Goal: Information Seeking & Learning: Learn about a topic

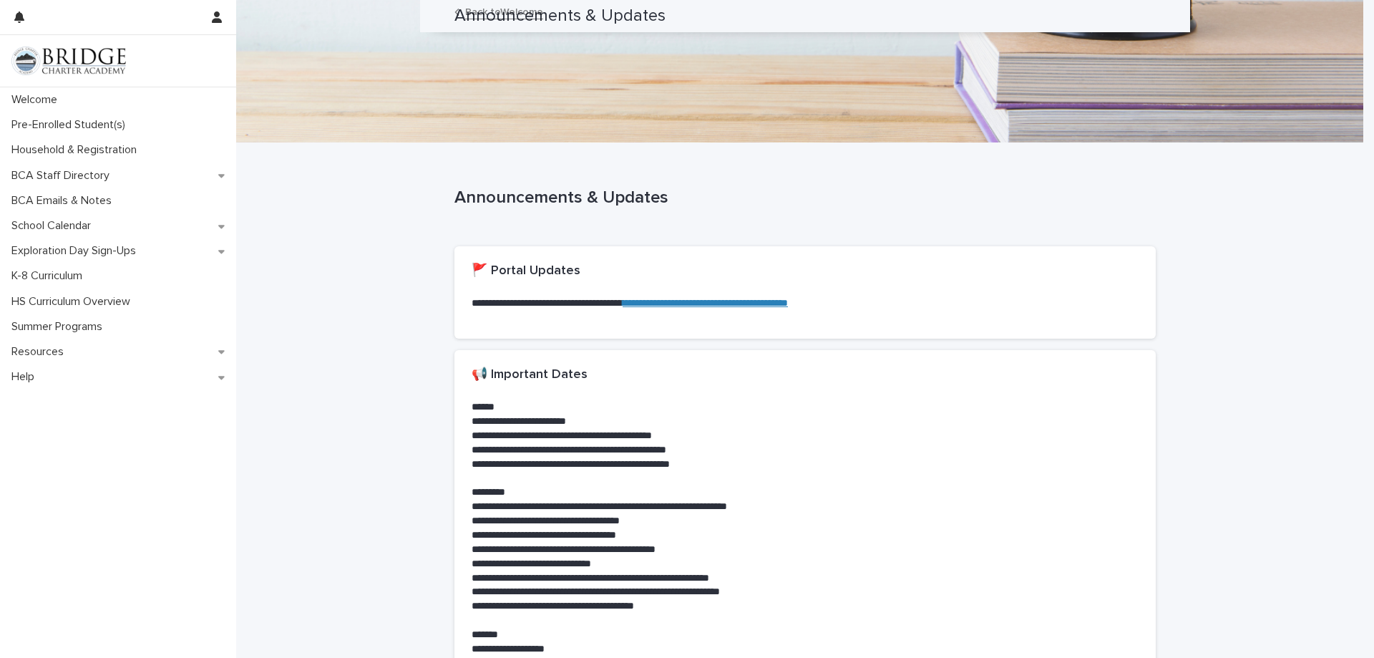
scroll to position [1032, 0]
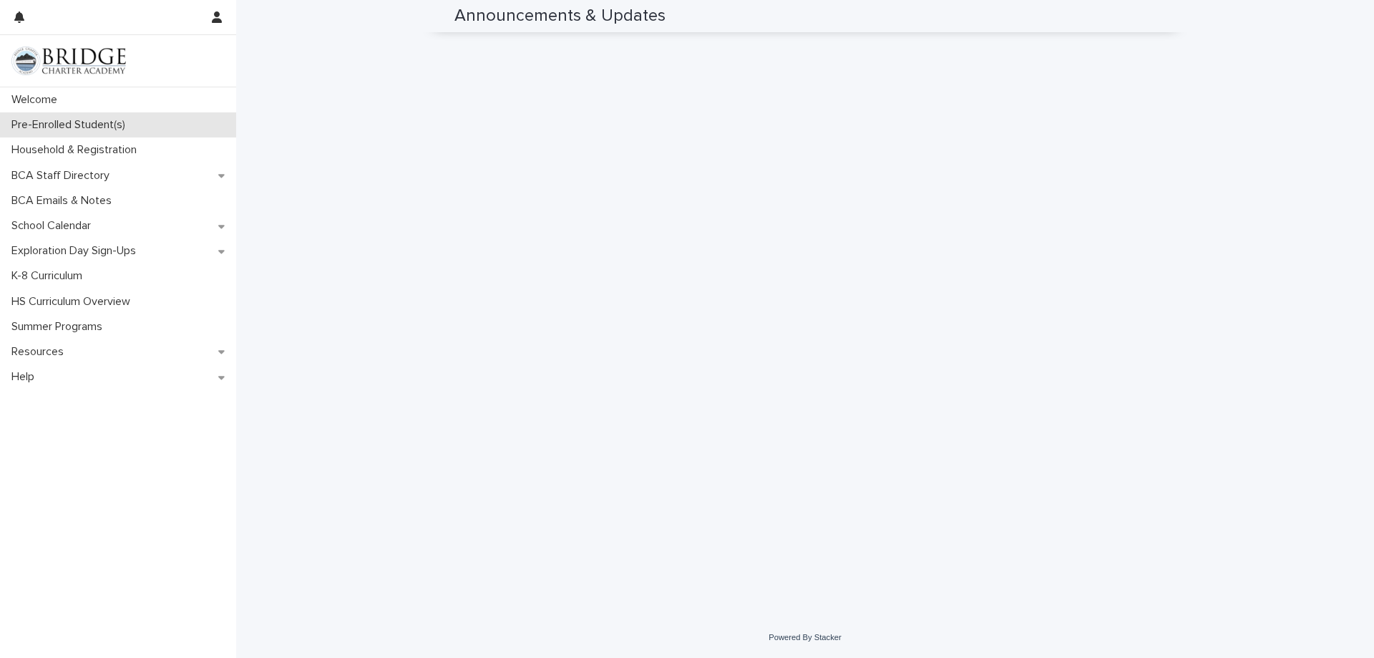
click at [82, 129] on p "Pre-Enrolled Student(s)" at bounding box center [71, 125] width 131 height 14
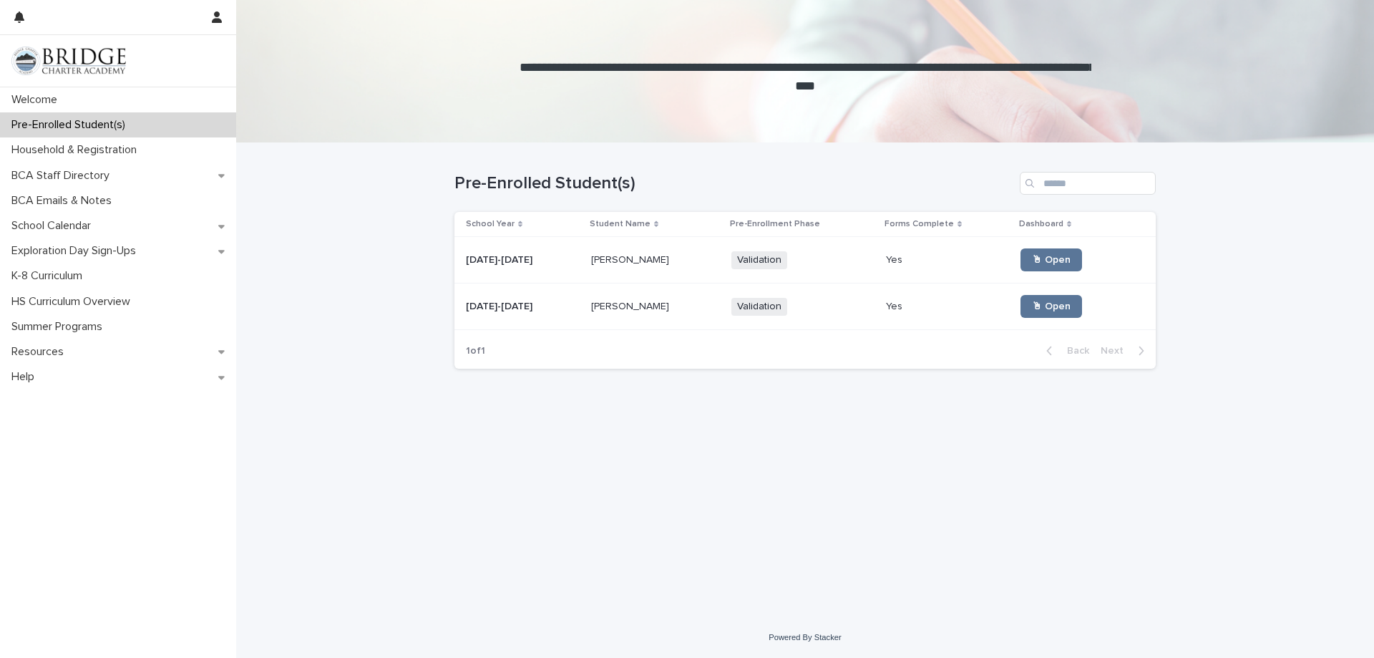
click at [609, 256] on p "[PERSON_NAME]" at bounding box center [631, 258] width 81 height 15
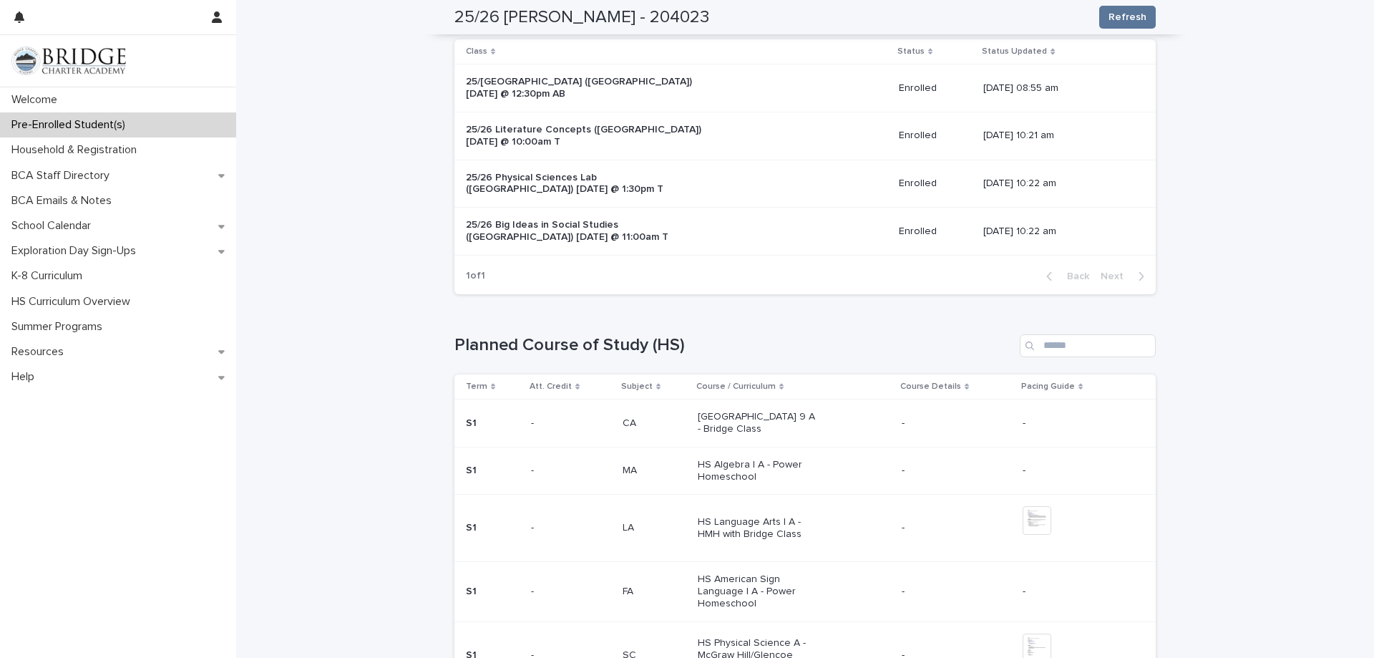
scroll to position [429, 0]
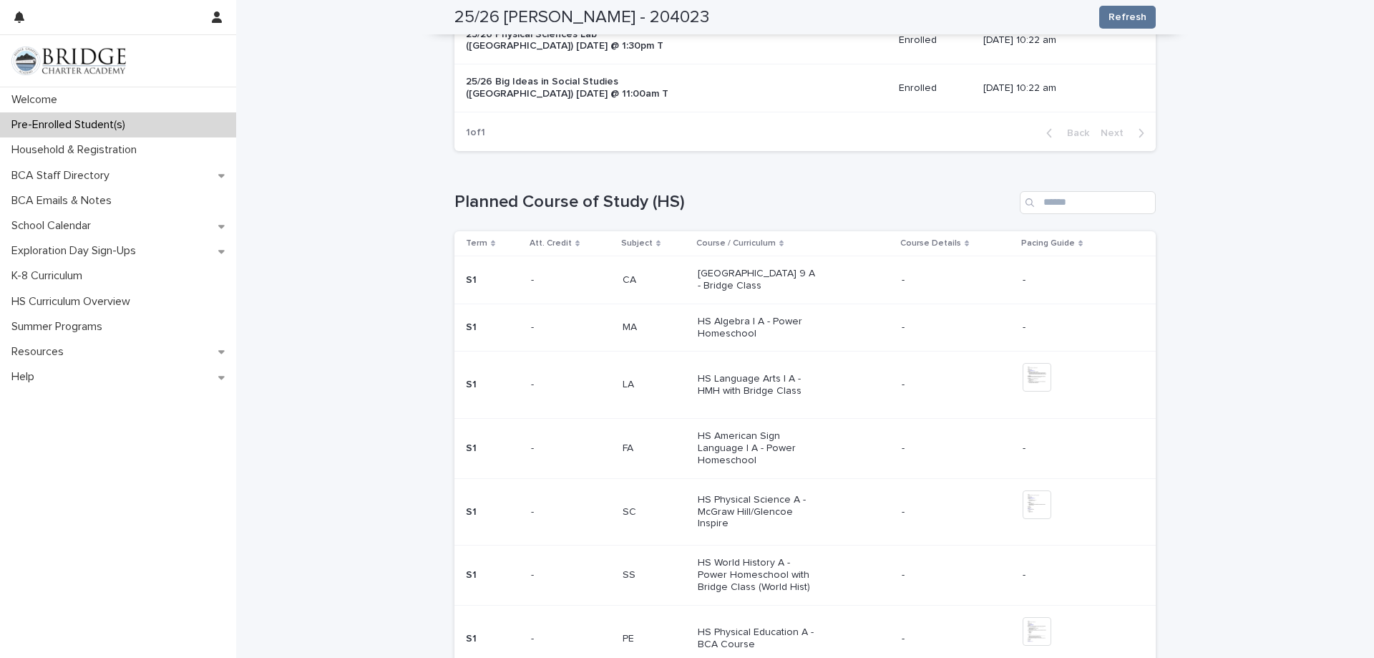
click at [736, 283] on p "[GEOGRAPHIC_DATA] 9 A - Bridge Class" at bounding box center [757, 280] width 119 height 24
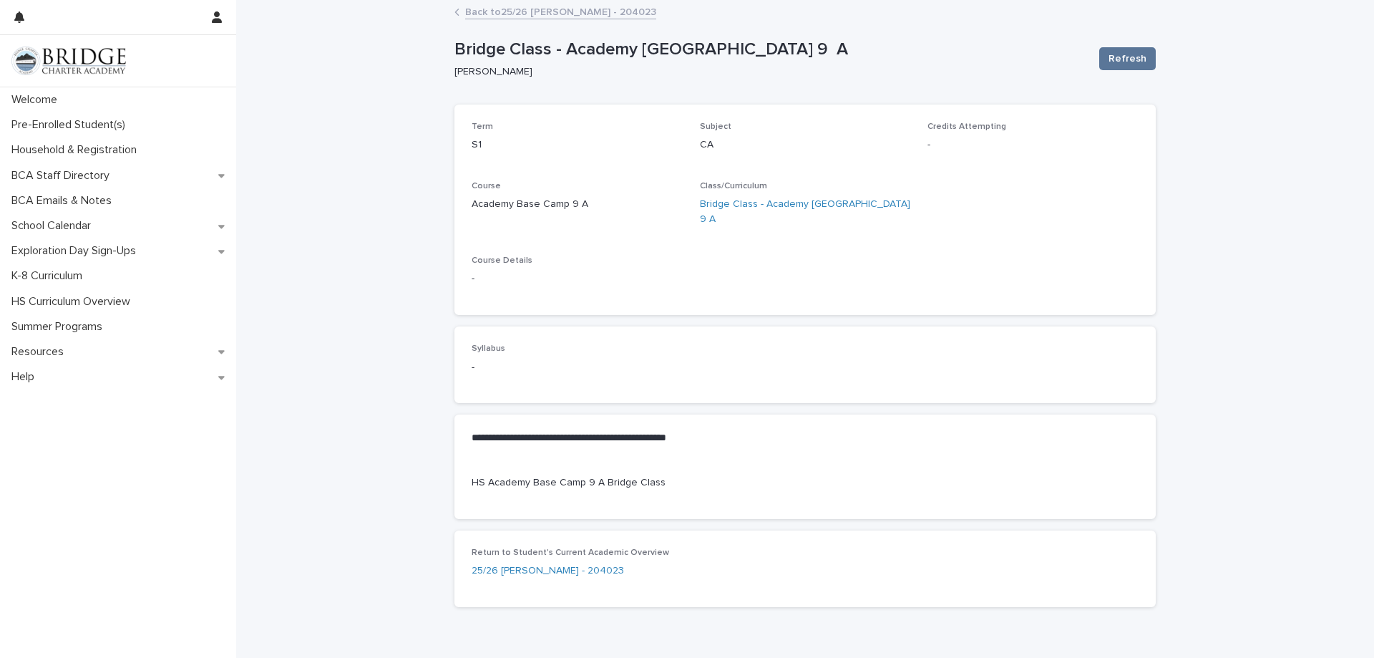
scroll to position [58, 0]
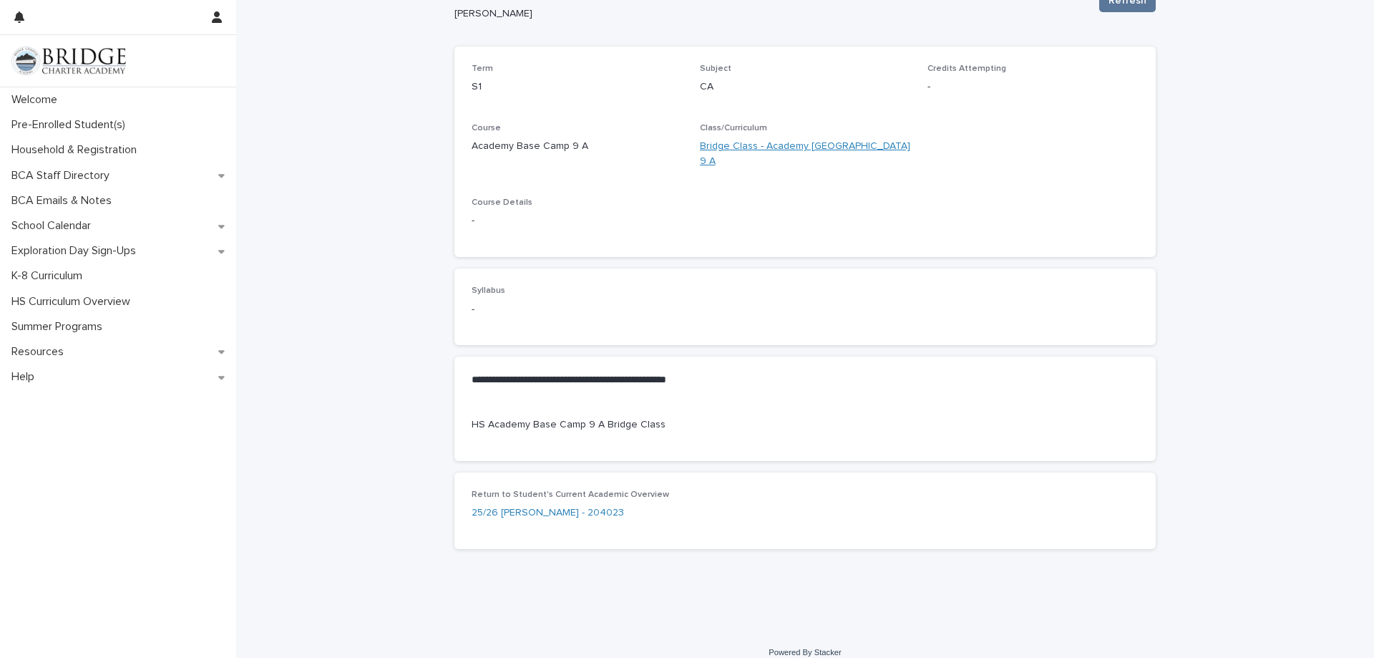
click at [747, 144] on link "Bridge Class - Academy [GEOGRAPHIC_DATA] 9 A" at bounding box center [805, 154] width 211 height 30
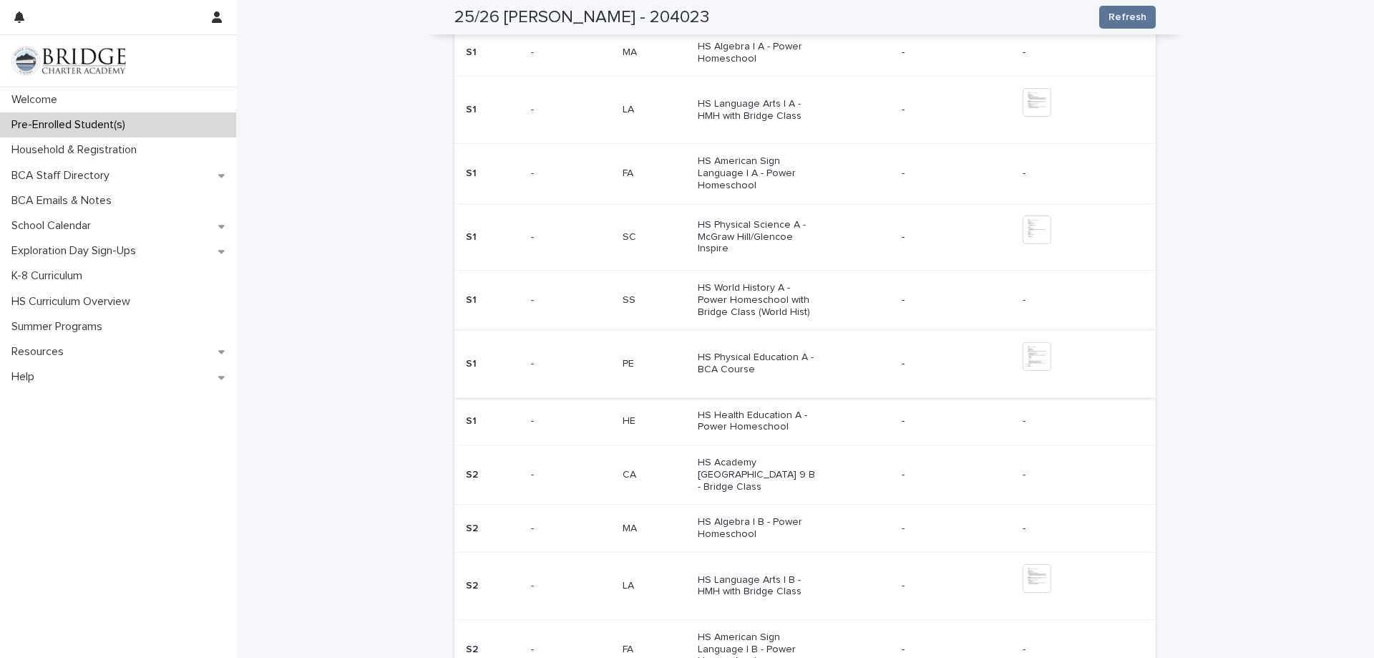
scroll to position [715, 0]
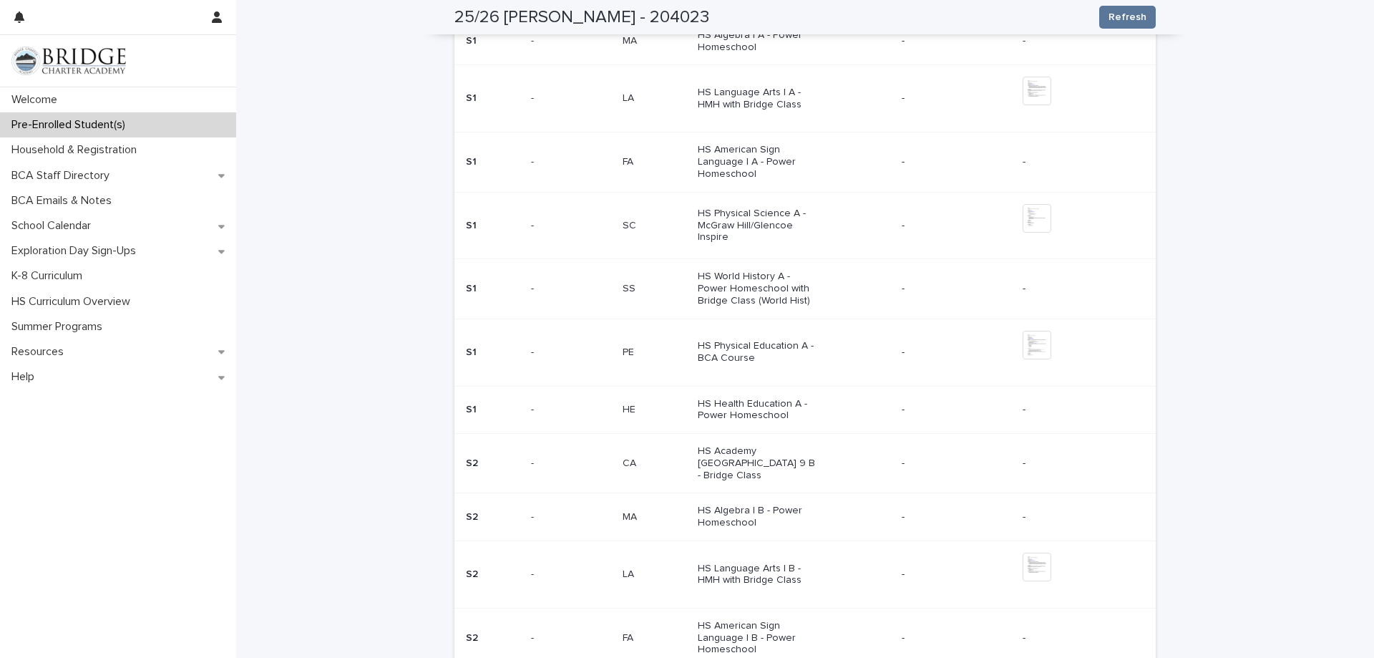
click at [698, 351] on p "HS Physical Education A - BCA Course" at bounding box center [757, 352] width 119 height 24
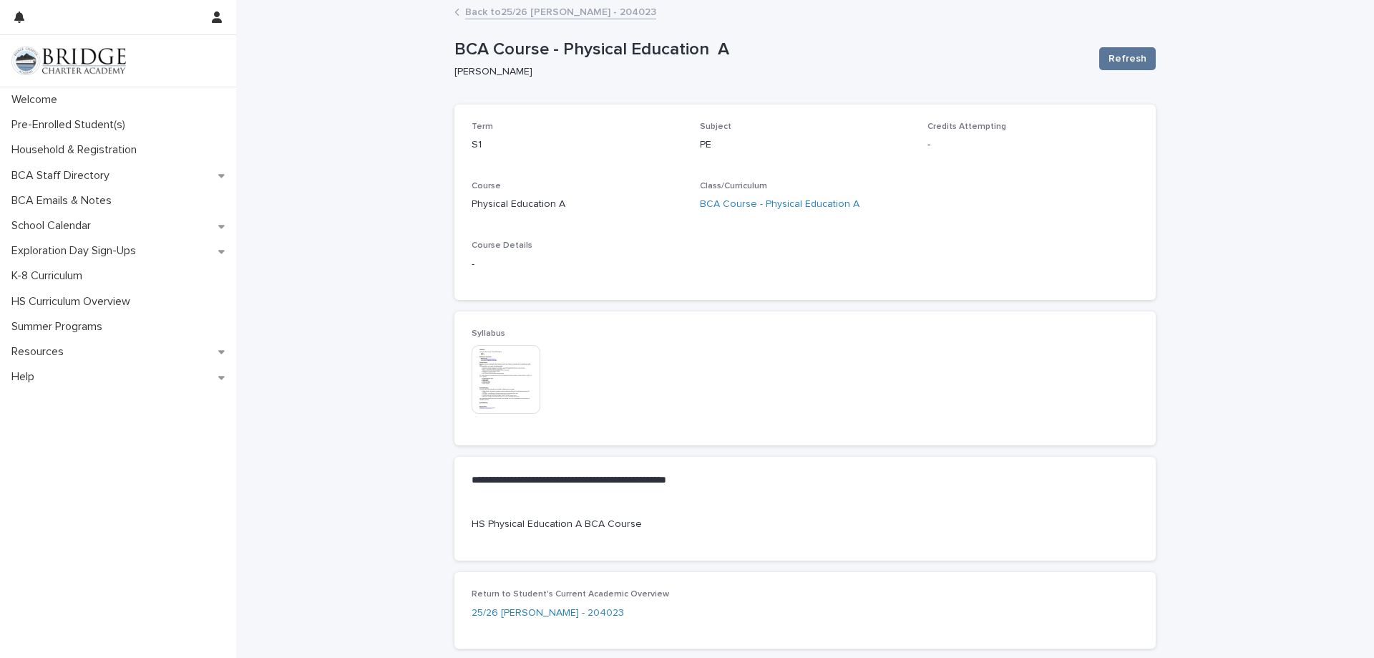
click at [493, 383] on img at bounding box center [505, 379] width 69 height 69
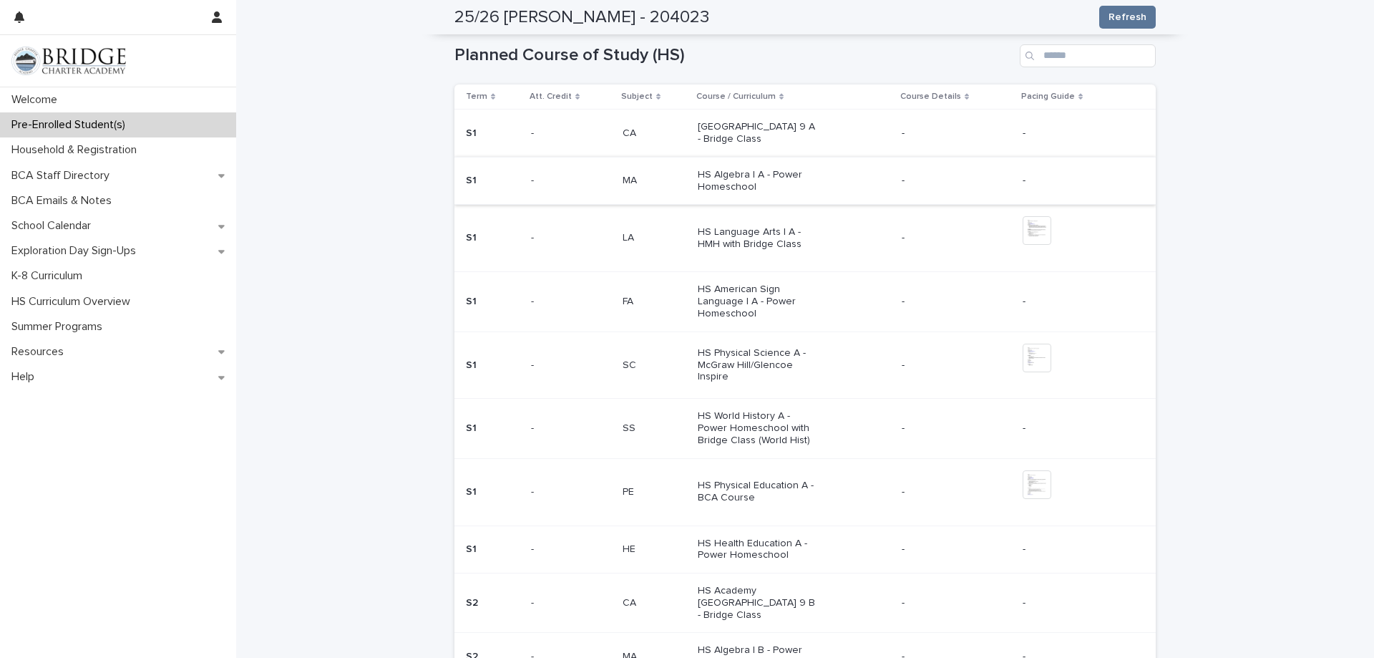
scroll to position [644, 0]
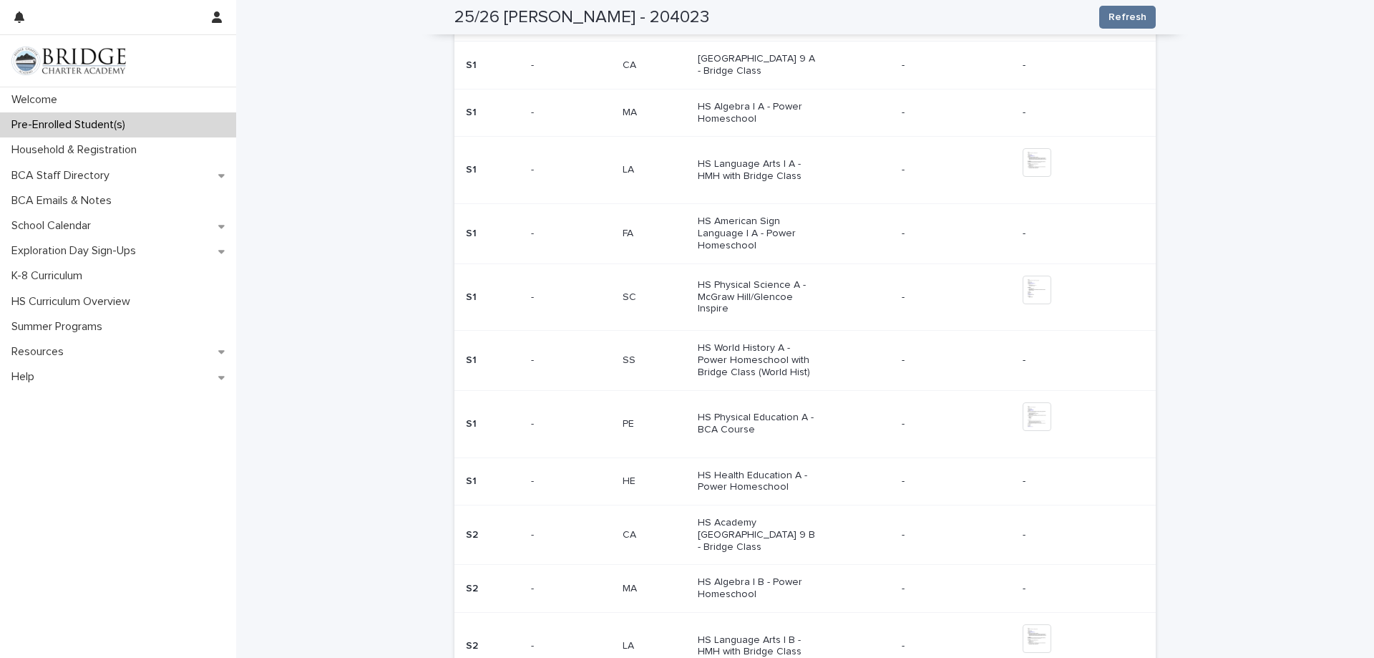
click at [725, 289] on p "HS Physical Science A - McGraw Hill/Glencoe Inspire" at bounding box center [757, 297] width 119 height 36
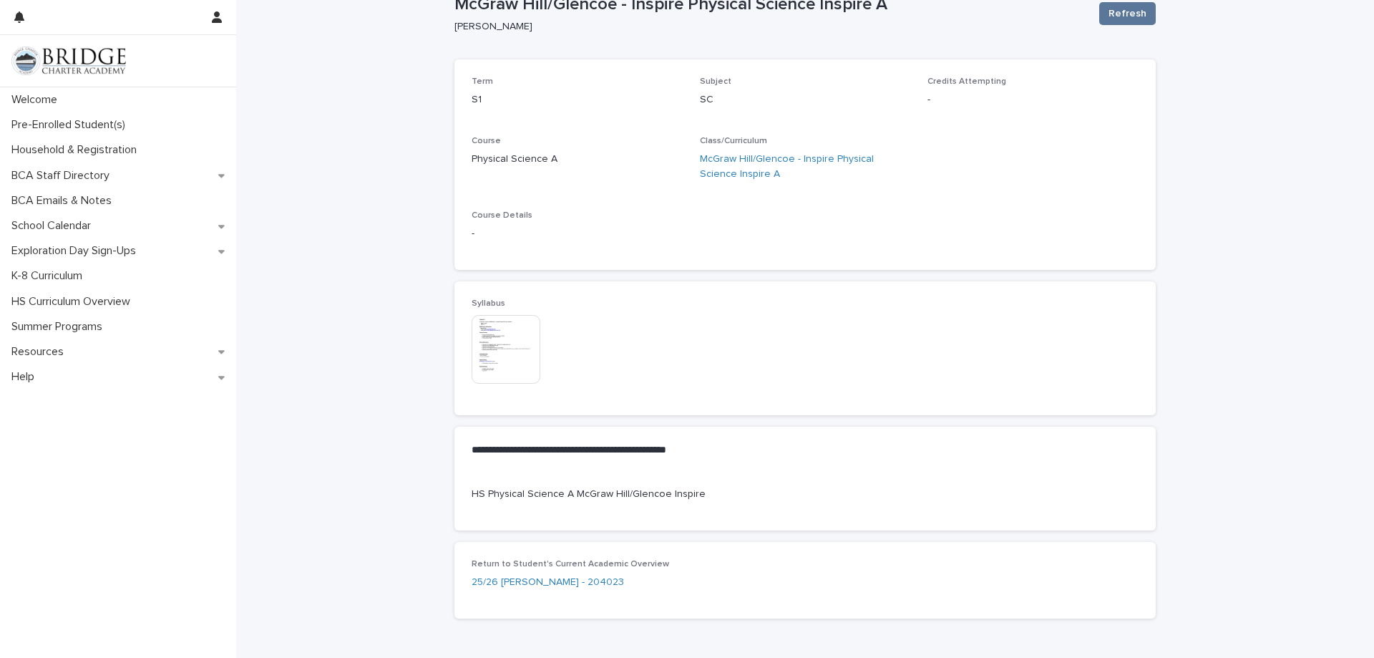
scroll to position [129, 0]
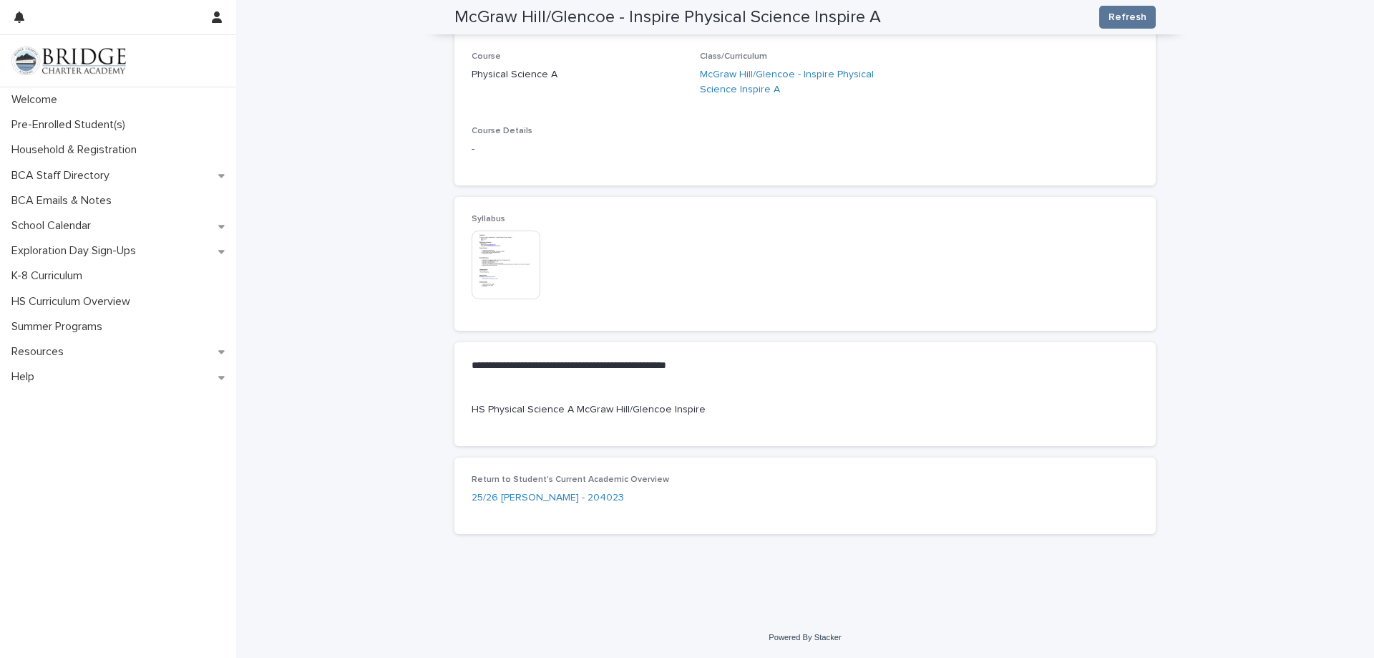
click at [502, 278] on img at bounding box center [505, 264] width 69 height 69
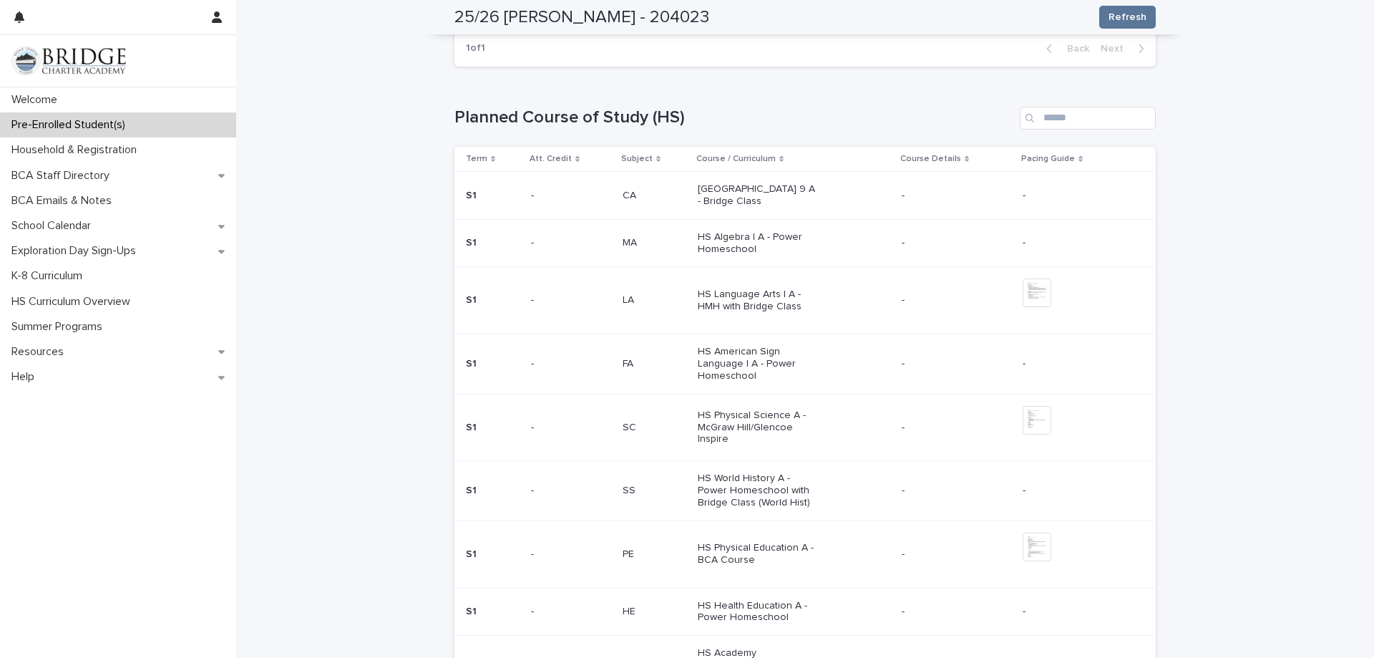
scroll to position [514, 0]
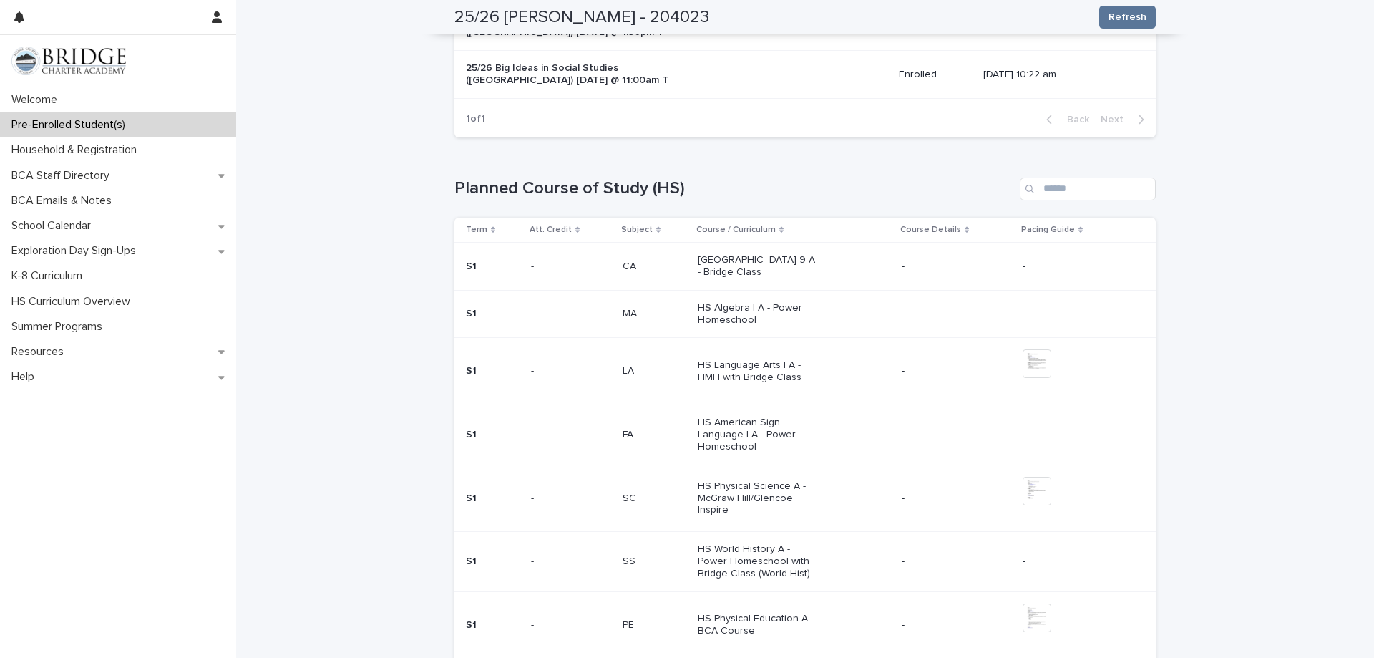
click at [728, 267] on p "[GEOGRAPHIC_DATA] 9 A - Bridge Class" at bounding box center [757, 266] width 119 height 24
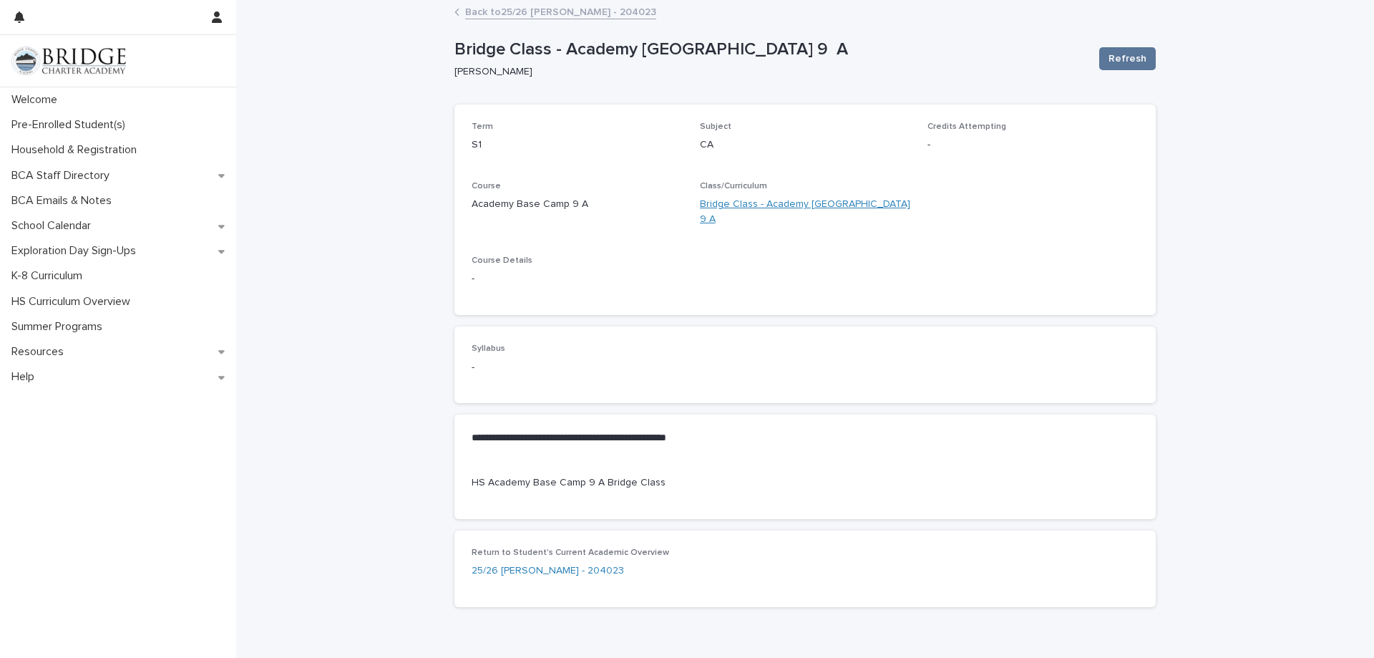
click at [751, 202] on link "Bridge Class - Academy [GEOGRAPHIC_DATA] 9 A" at bounding box center [805, 212] width 211 height 30
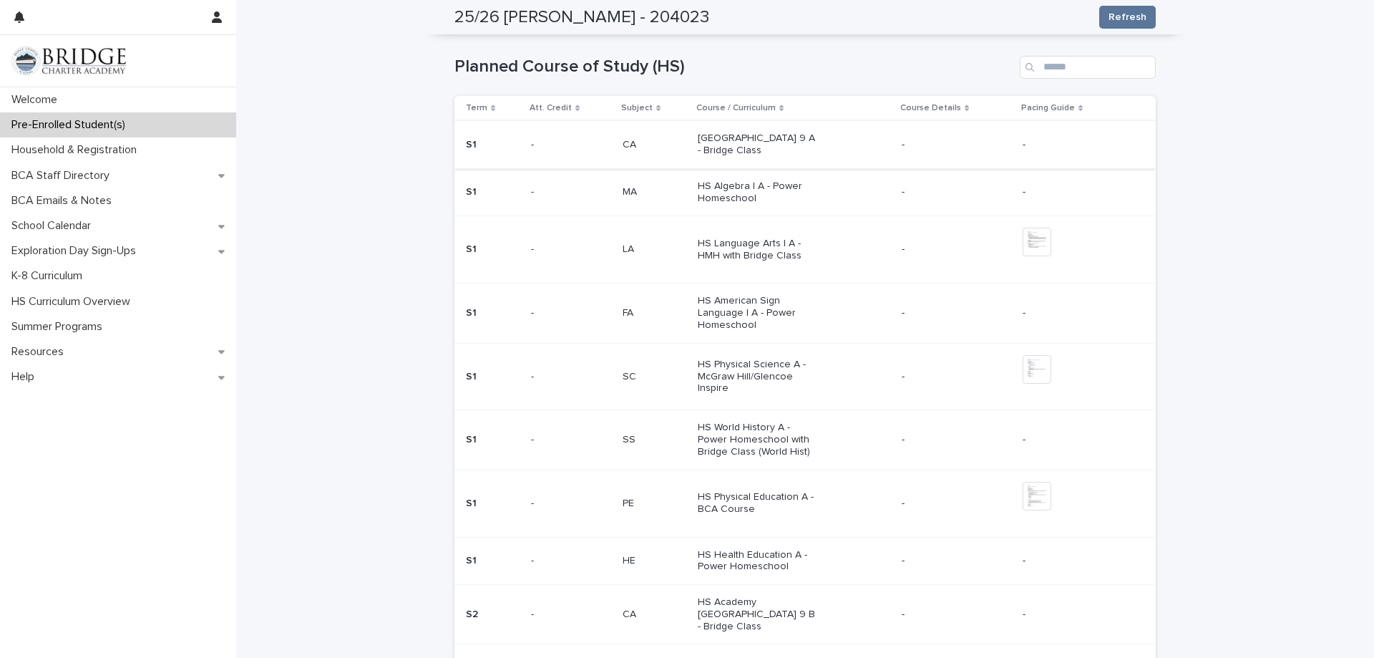
scroll to position [572, 0]
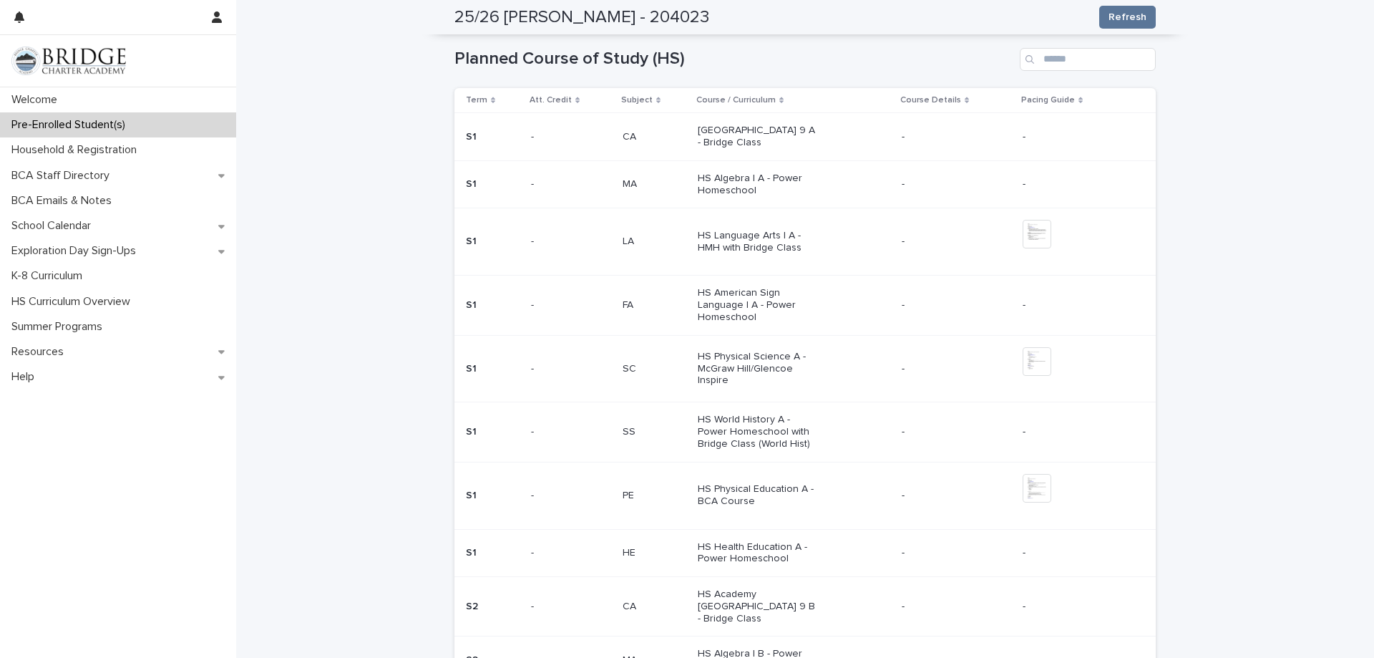
click at [1054, 102] on p "Pacing Guide" at bounding box center [1048, 100] width 54 height 16
click at [1053, 102] on p "Pacing Guide" at bounding box center [1048, 100] width 54 height 16
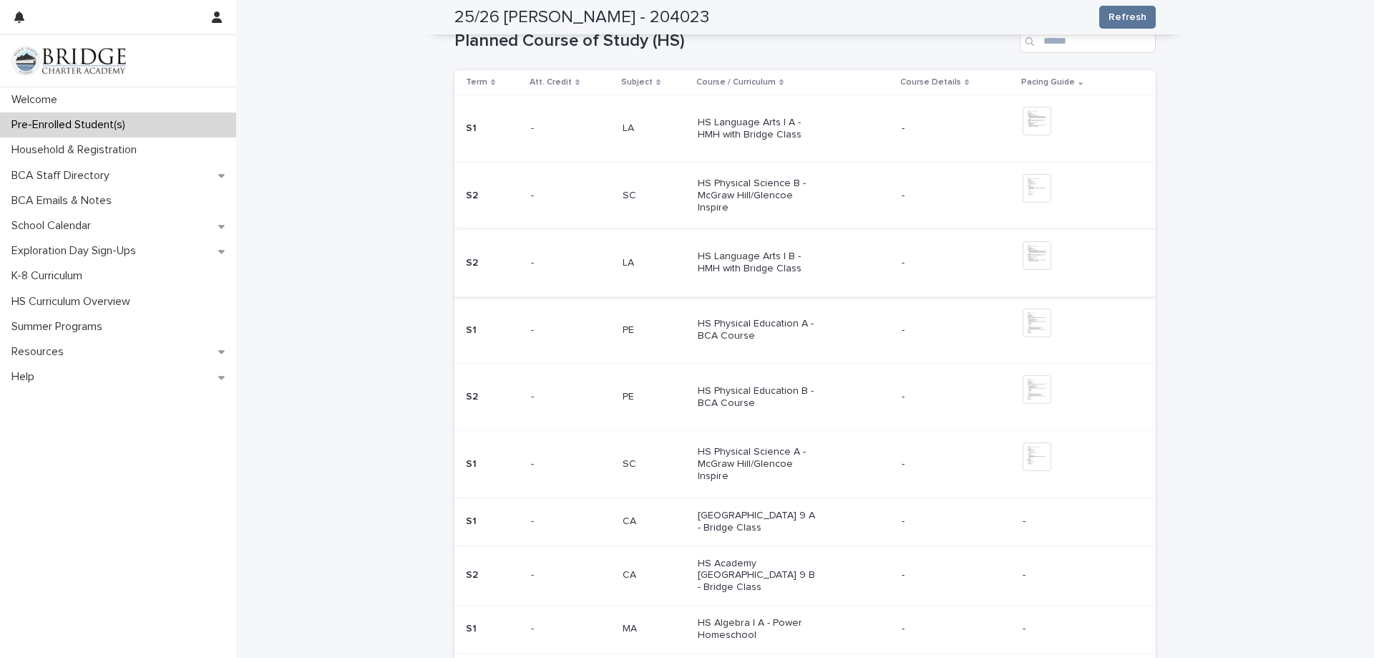
scroll to position [429, 0]
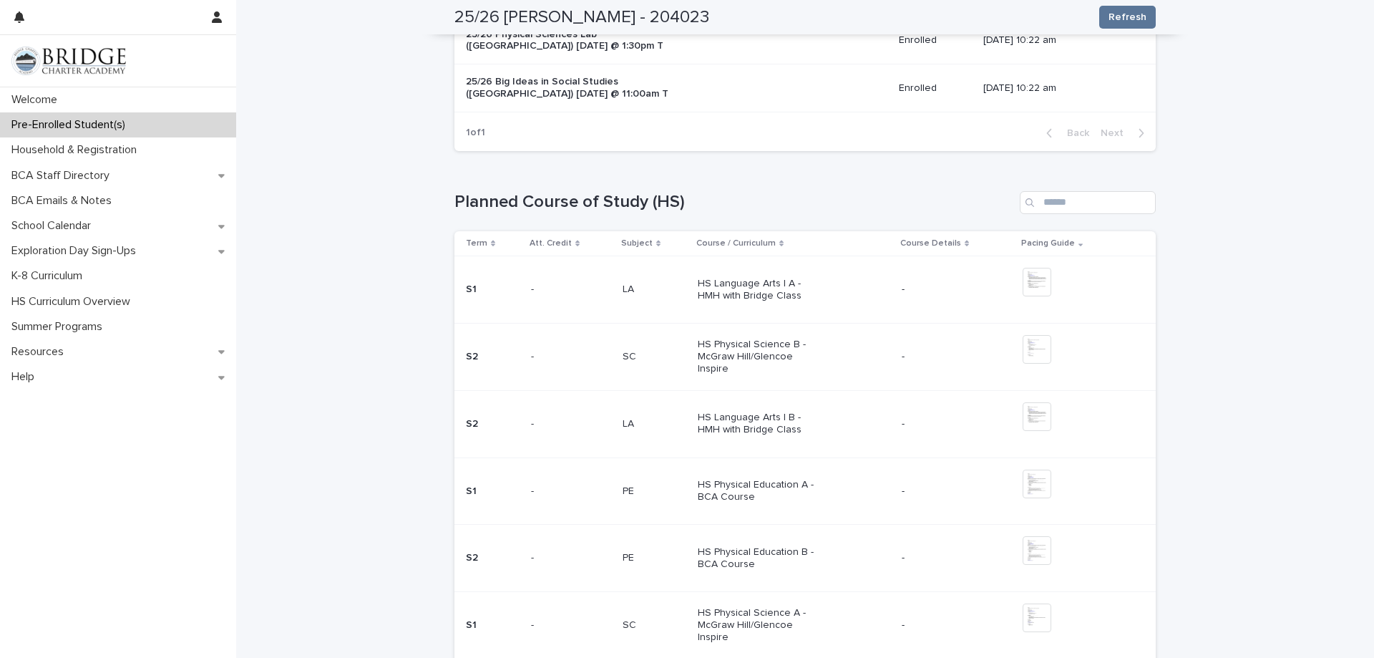
click at [723, 283] on p "HS Language Arts I A - HMH with Bridge Class" at bounding box center [757, 290] width 119 height 24
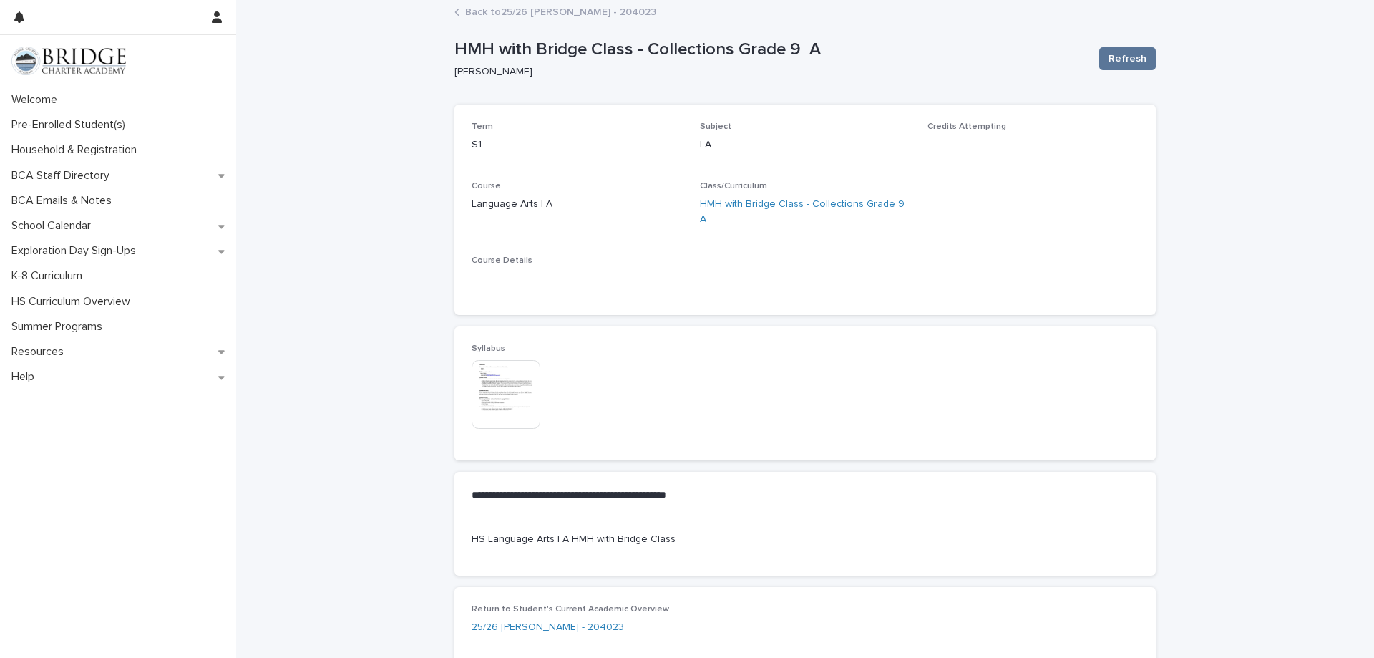
click at [514, 374] on img at bounding box center [505, 394] width 69 height 69
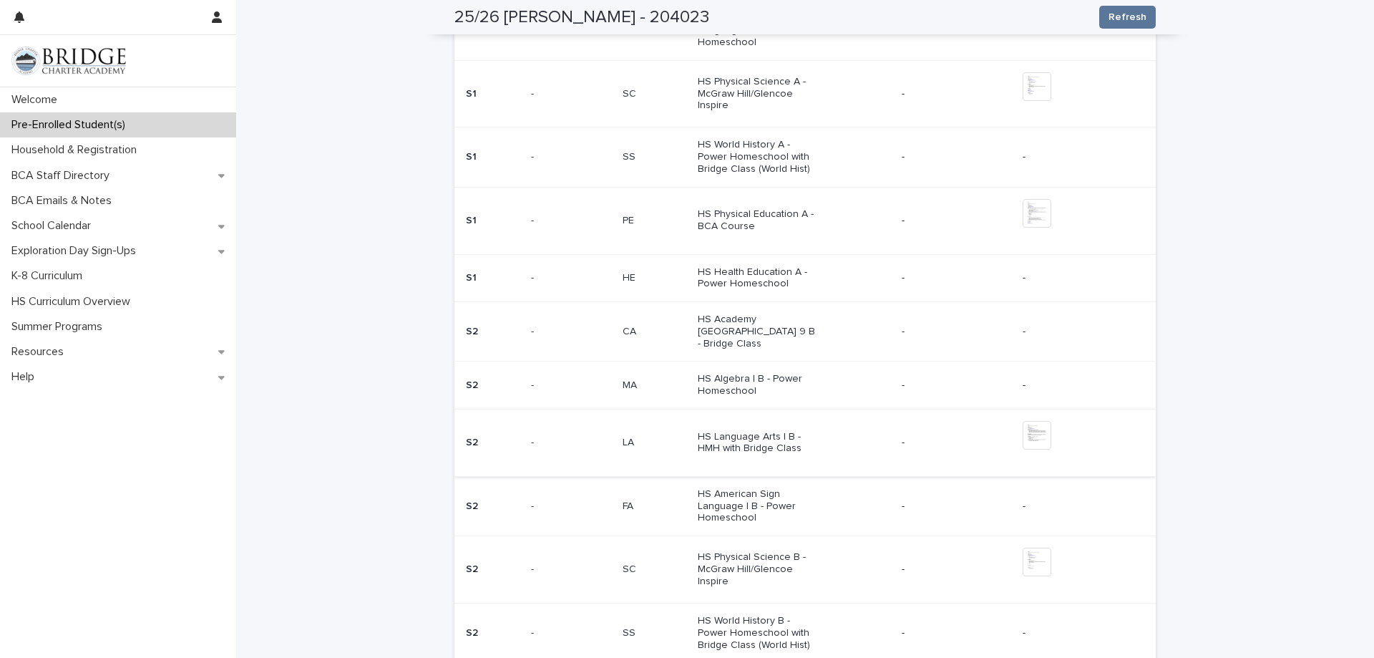
scroll to position [859, 0]
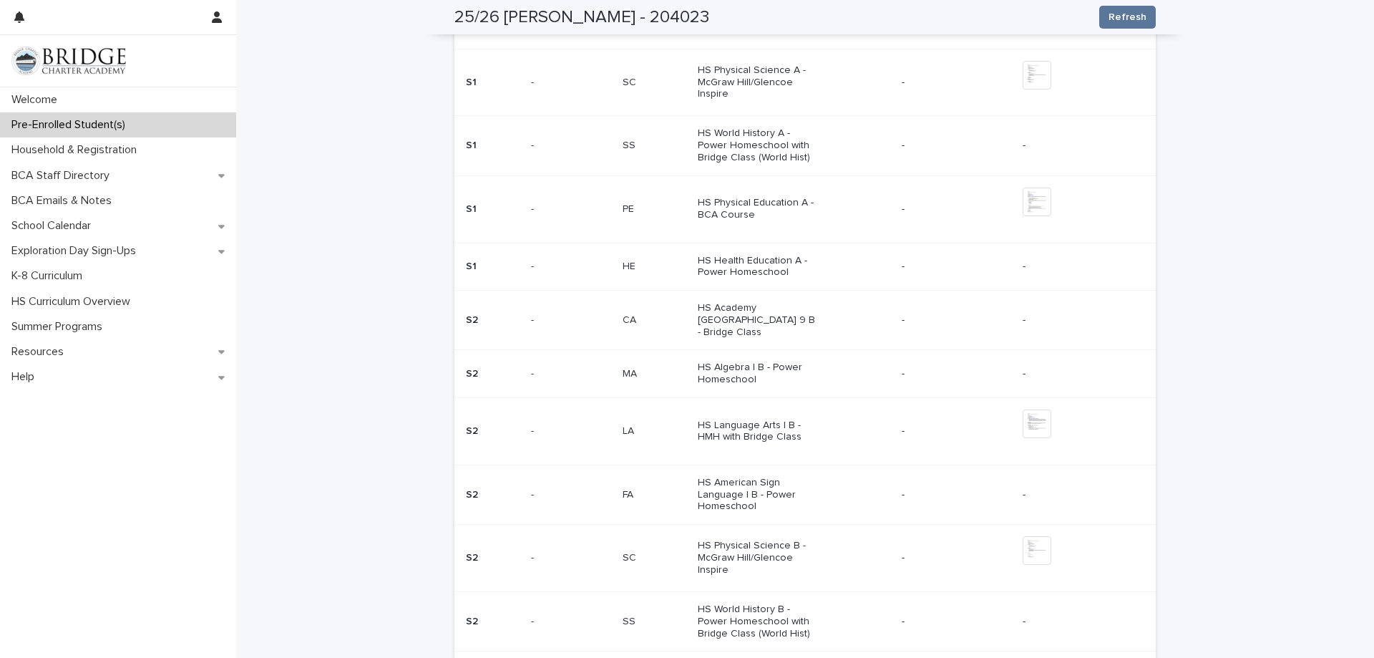
click at [746, 424] on p "HS Language Arts I B - HMH with Bridge Class" at bounding box center [757, 431] width 119 height 24
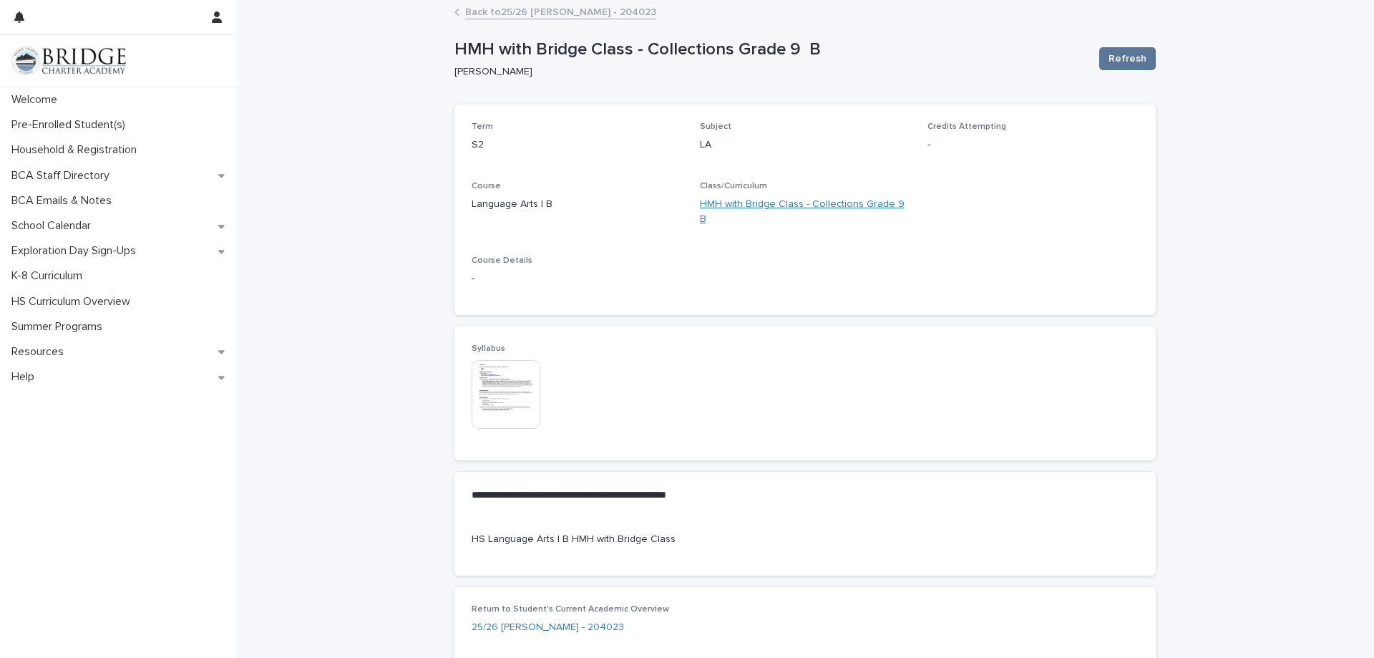
click at [821, 202] on link "HMH with Bridge Class - Collections Grade 9 B" at bounding box center [805, 212] width 211 height 30
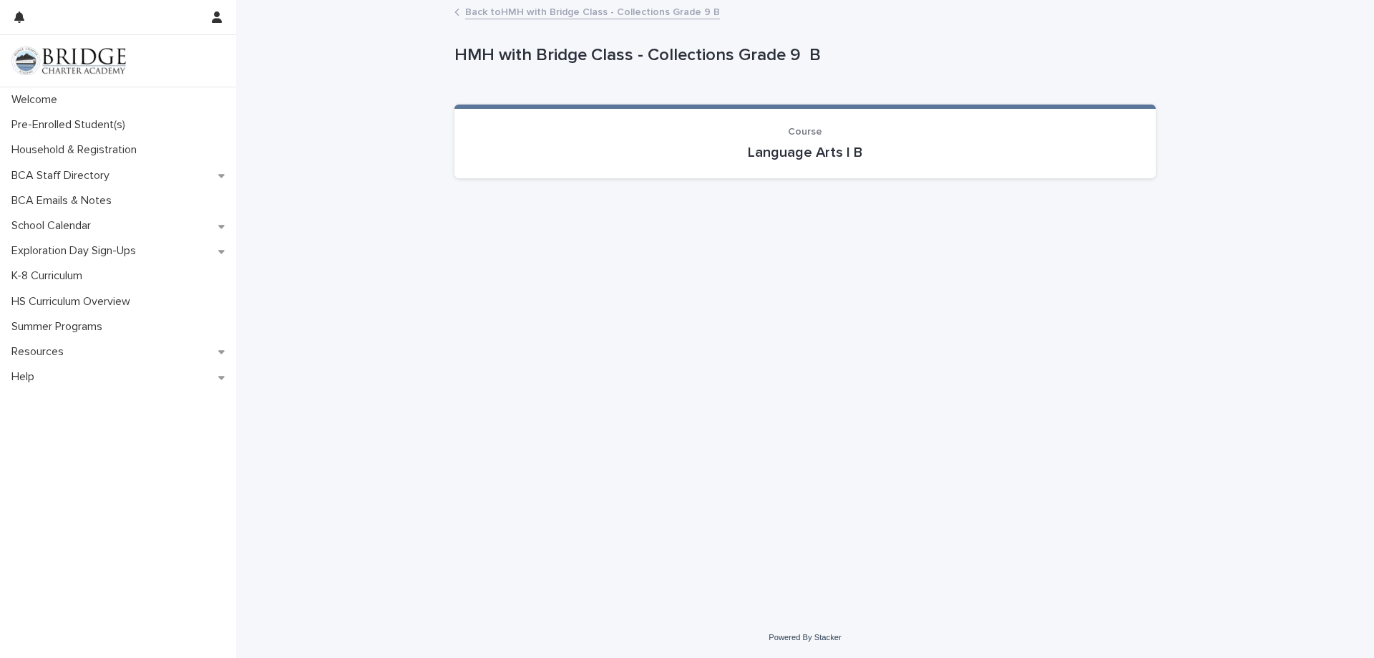
click at [514, 11] on link "Back to HMH with Bridge Class - Collections Grade 9 B" at bounding box center [592, 11] width 255 height 16
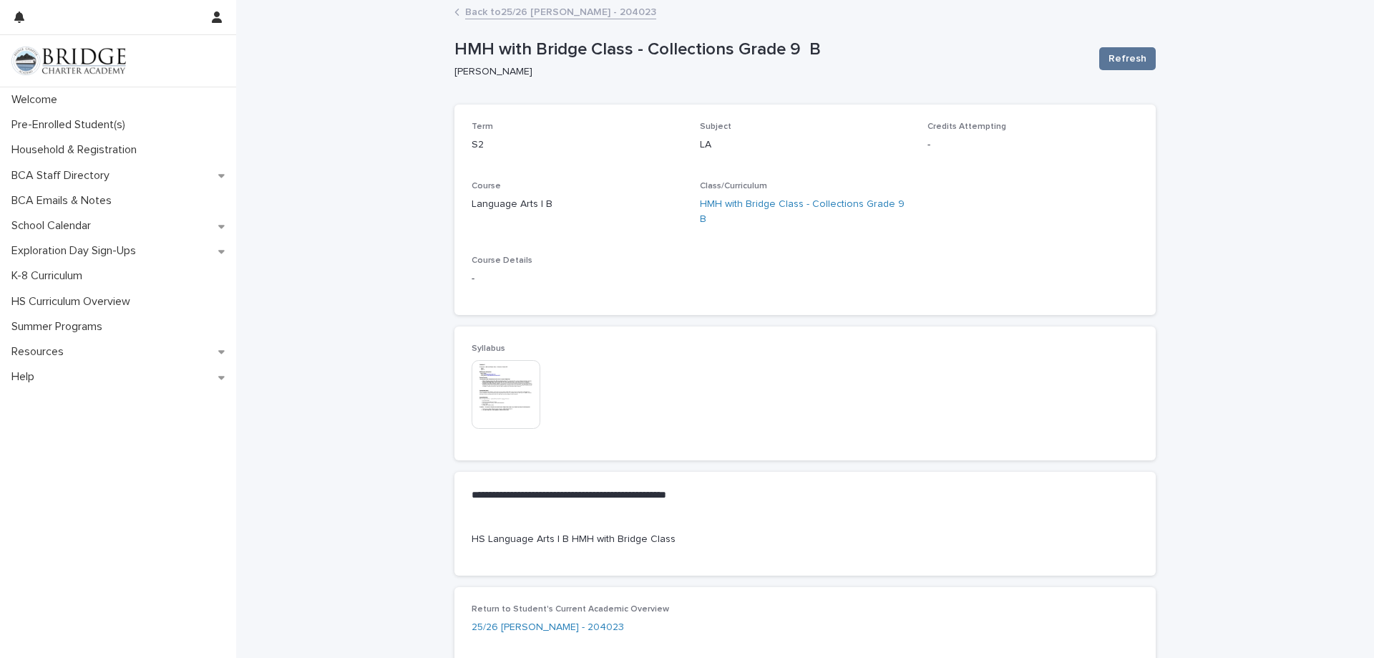
click at [499, 371] on img at bounding box center [505, 394] width 69 height 69
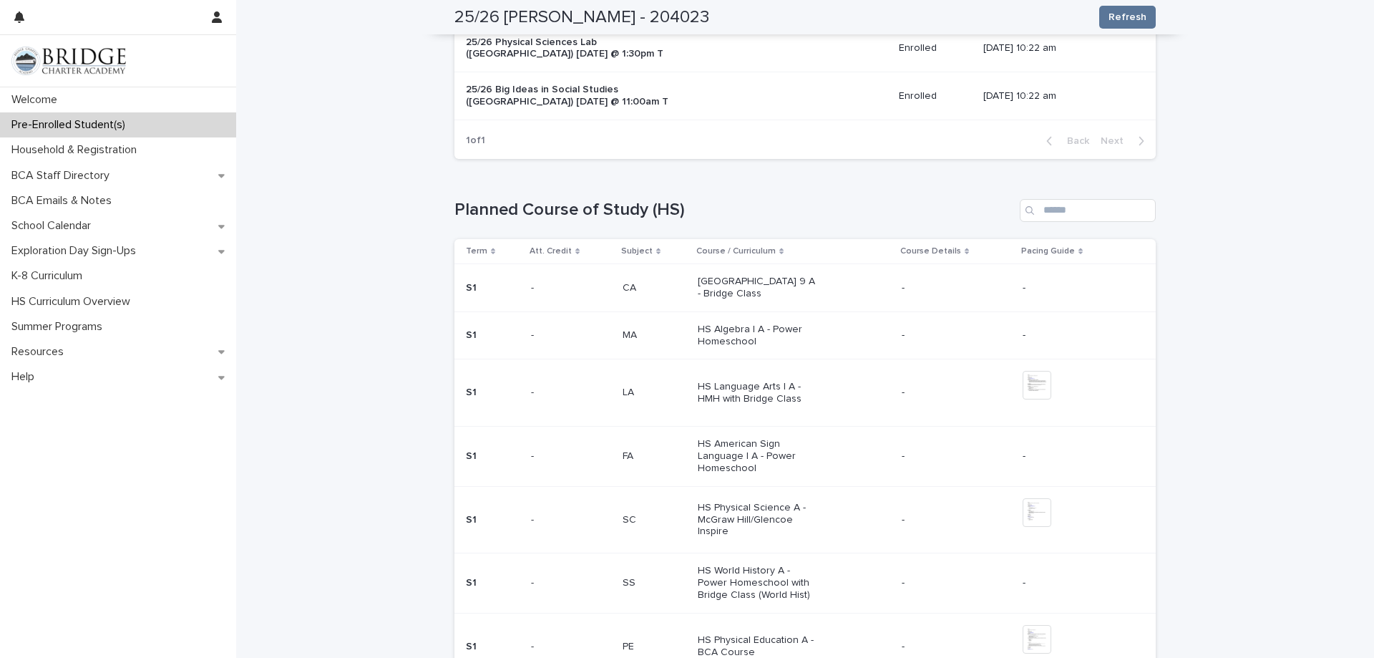
scroll to position [429, 0]
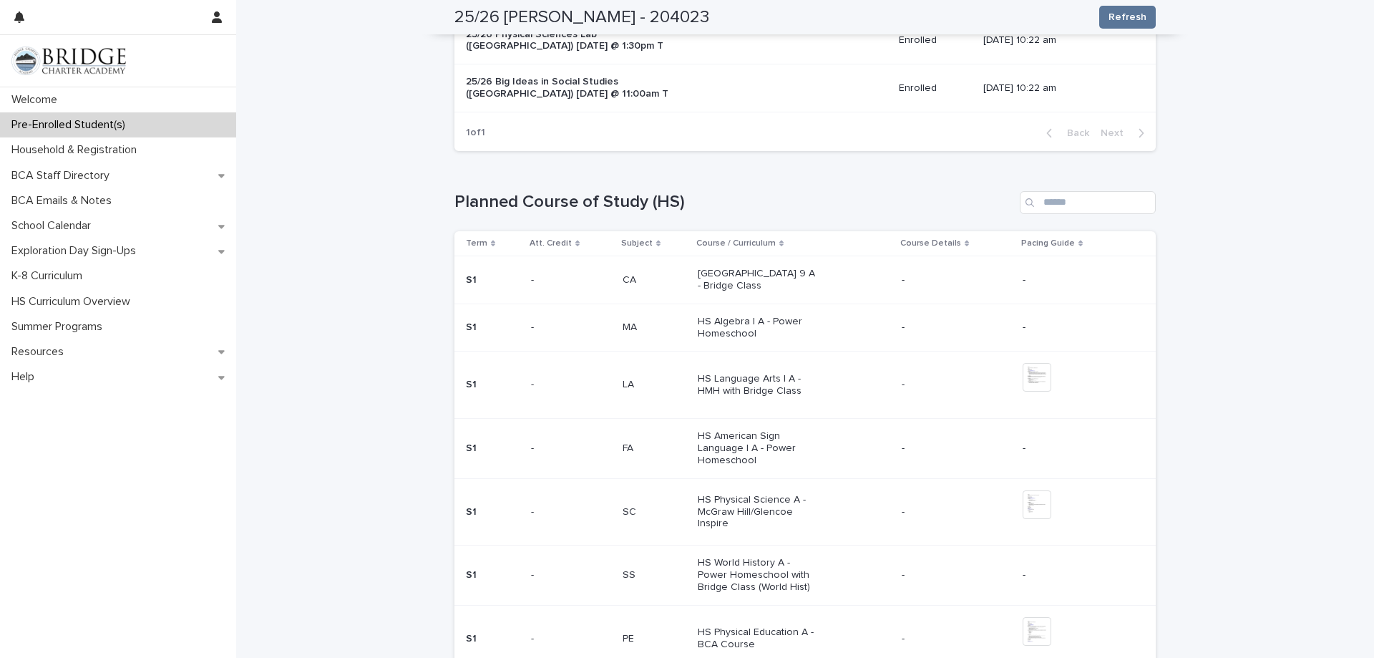
click at [725, 387] on p "HS Language Arts I A - HMH with Bridge Class" at bounding box center [757, 385] width 119 height 24
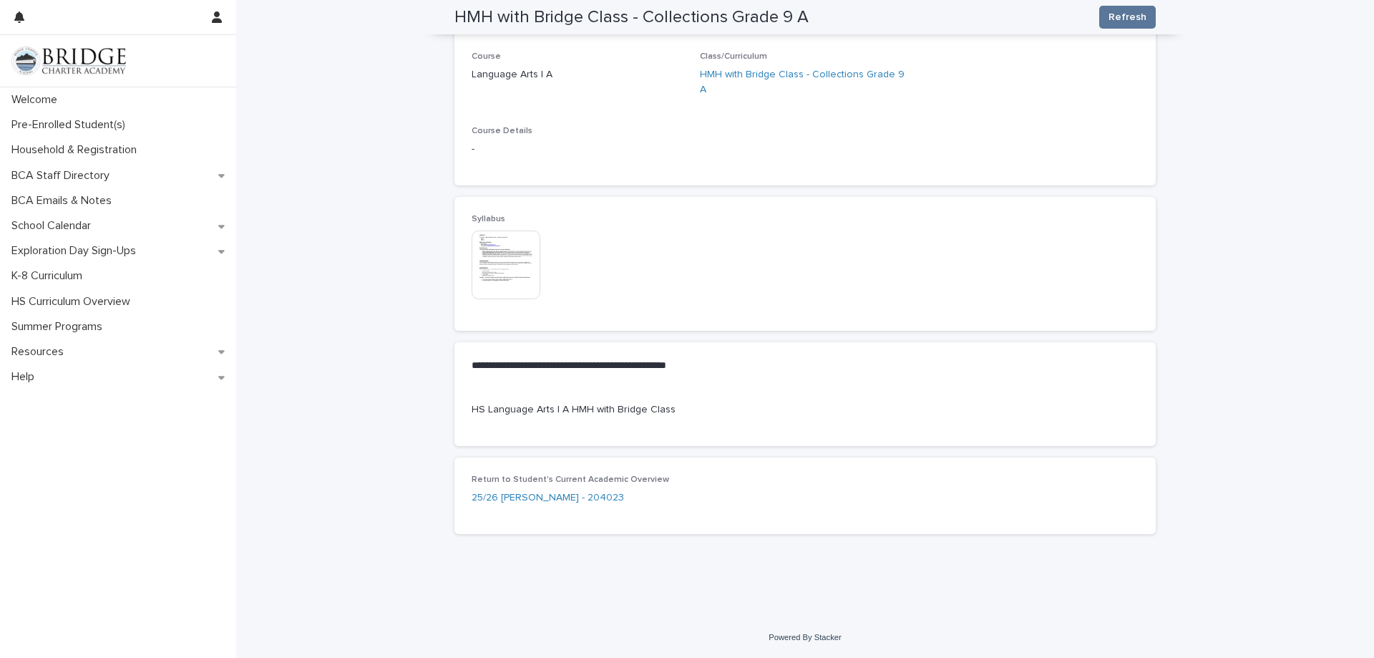
scroll to position [114, 0]
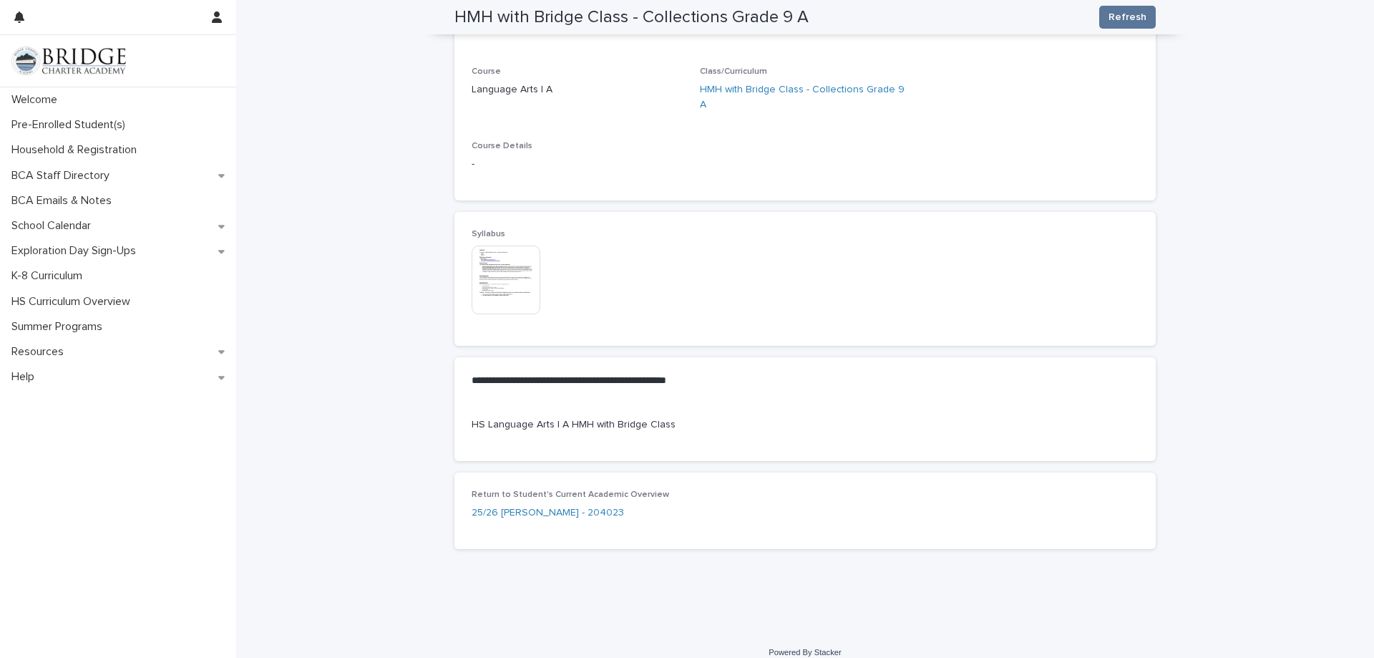
click at [508, 263] on img at bounding box center [505, 279] width 69 height 69
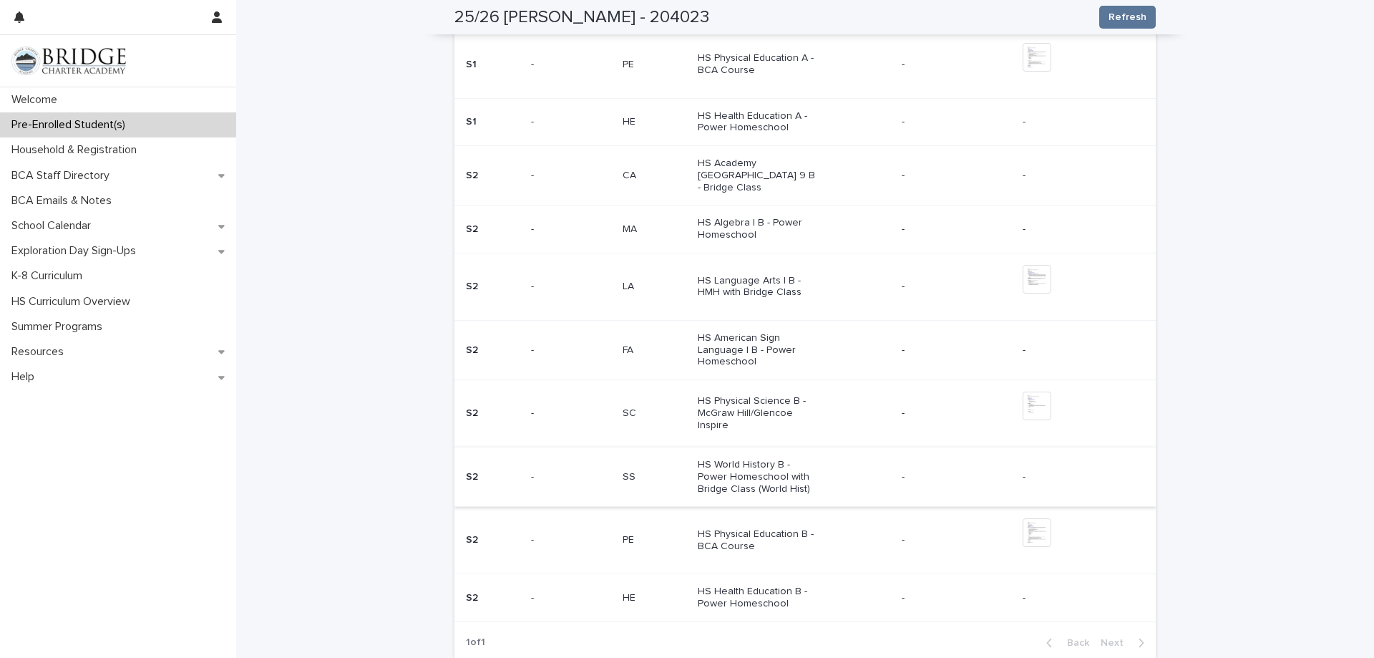
scroll to position [944, 0]
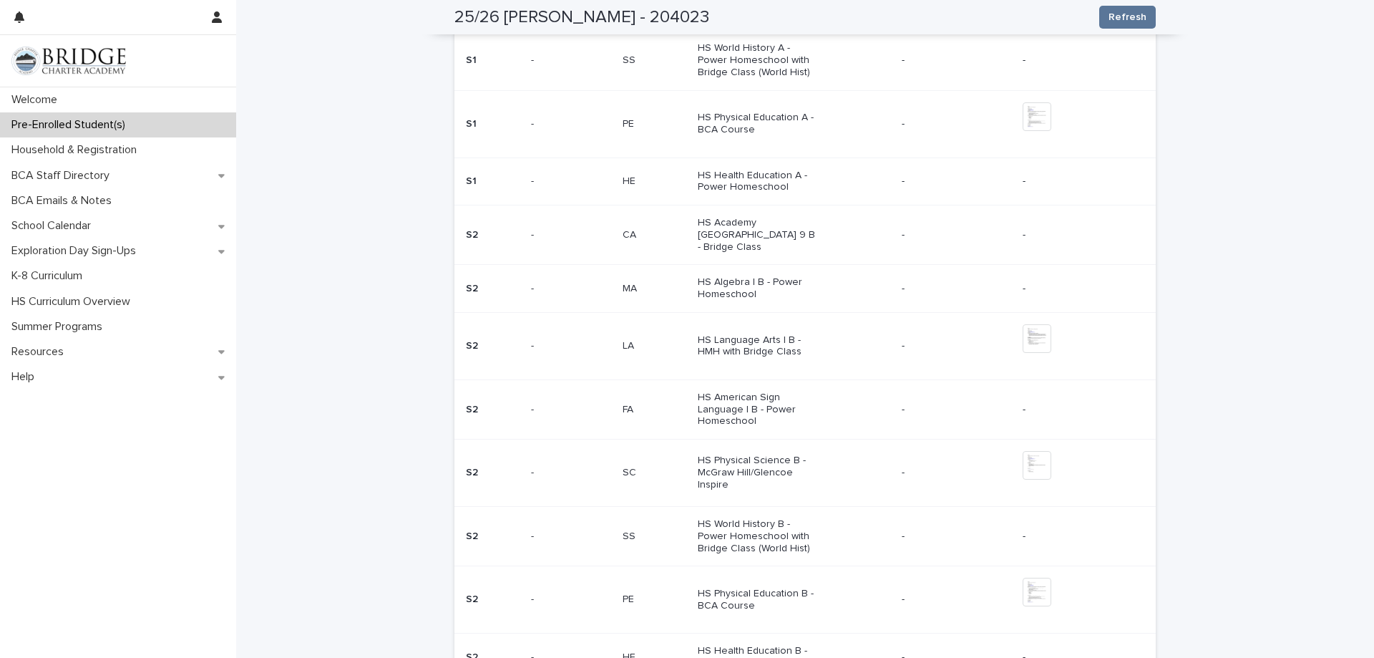
click at [743, 454] on p "HS Physical Science B - McGraw Hill/Glencoe Inspire" at bounding box center [757, 472] width 119 height 36
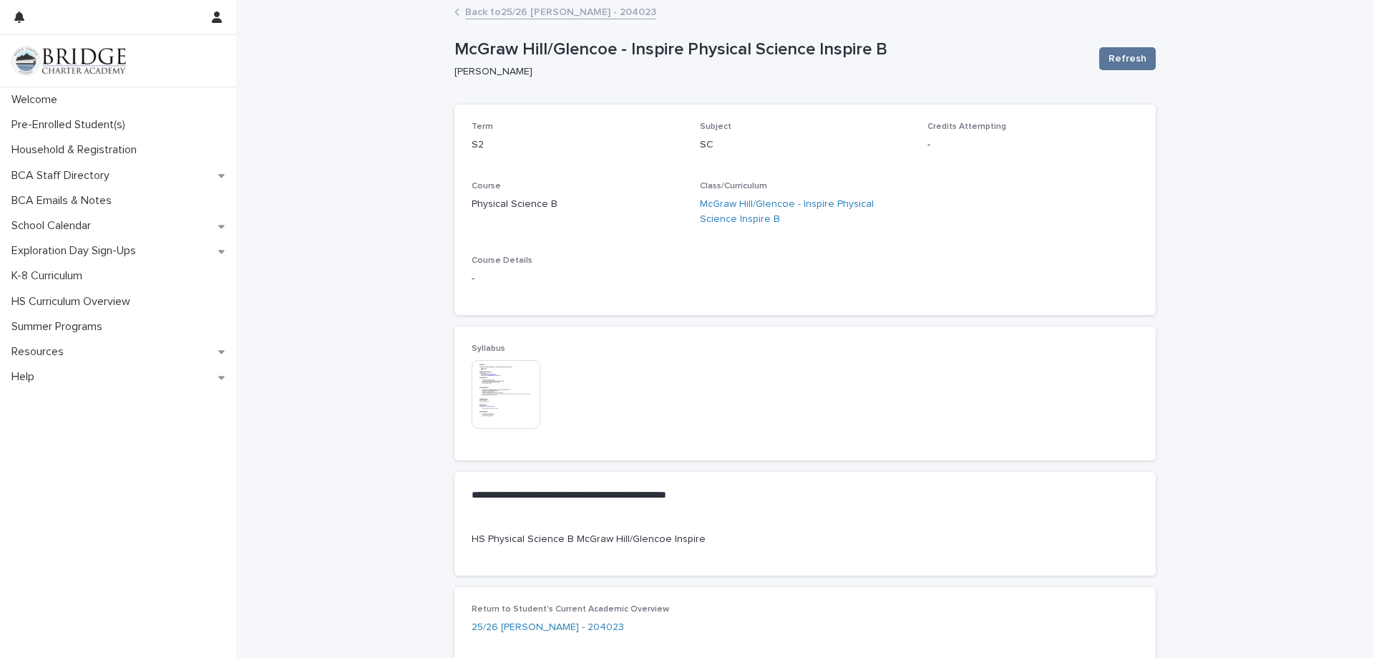
scroll to position [129, 0]
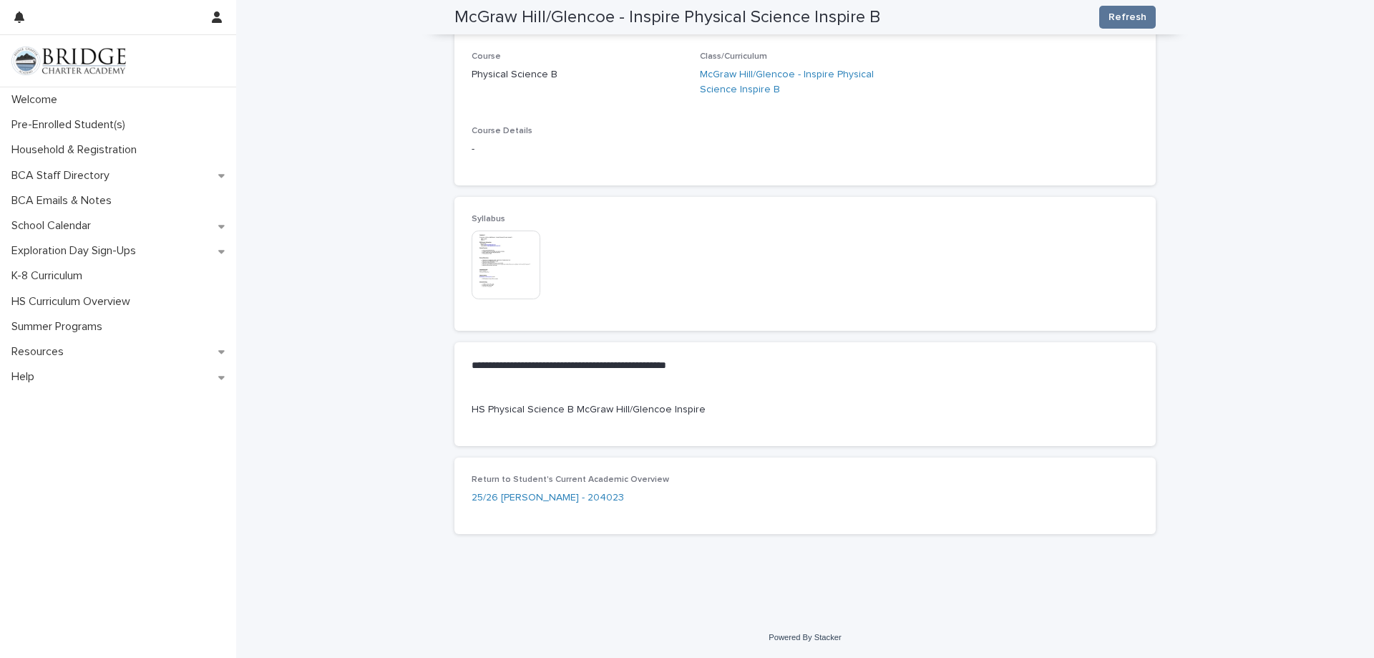
click at [495, 277] on img at bounding box center [505, 264] width 69 height 69
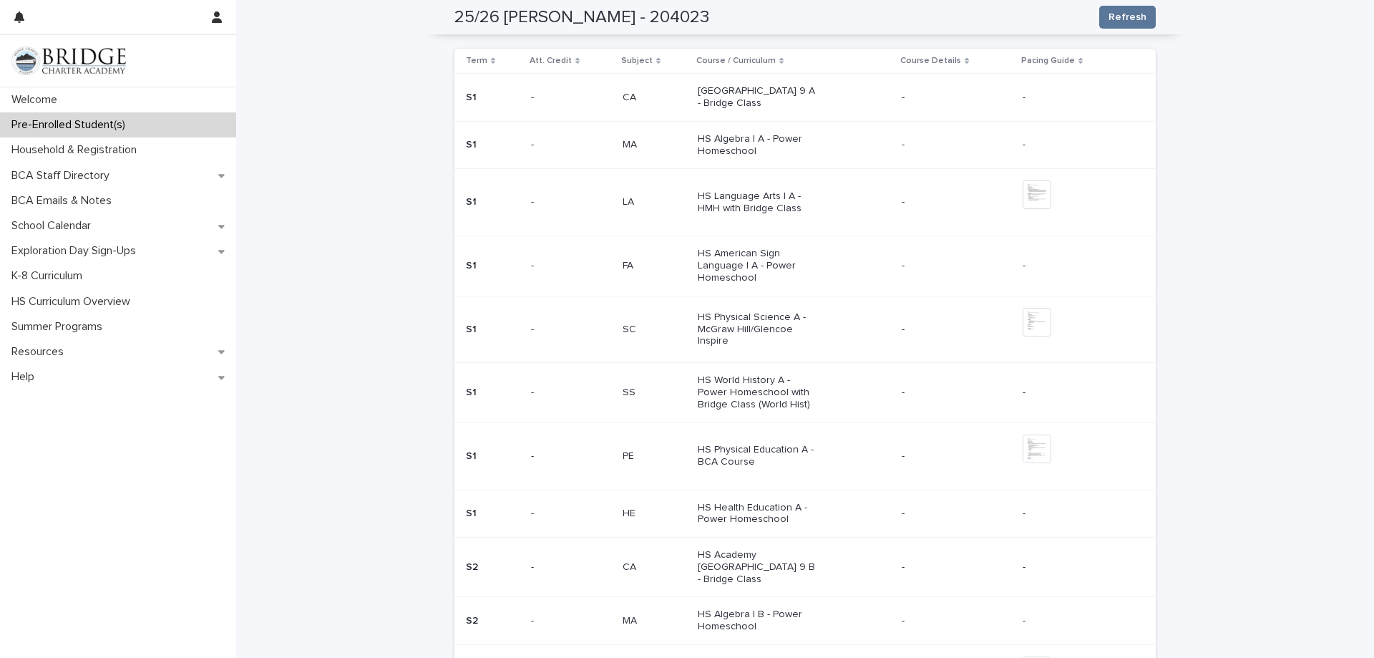
scroll to position [729, 0]
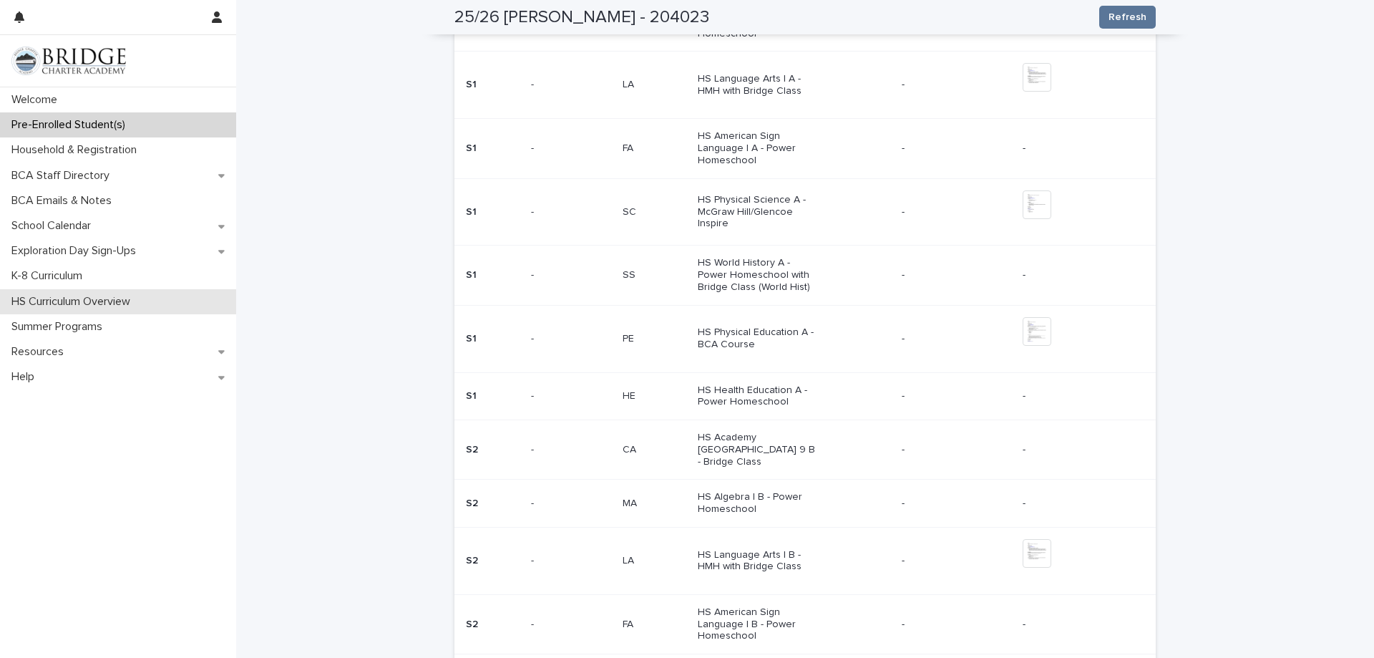
click at [106, 311] on div "HS Curriculum Overview" at bounding box center [118, 301] width 236 height 25
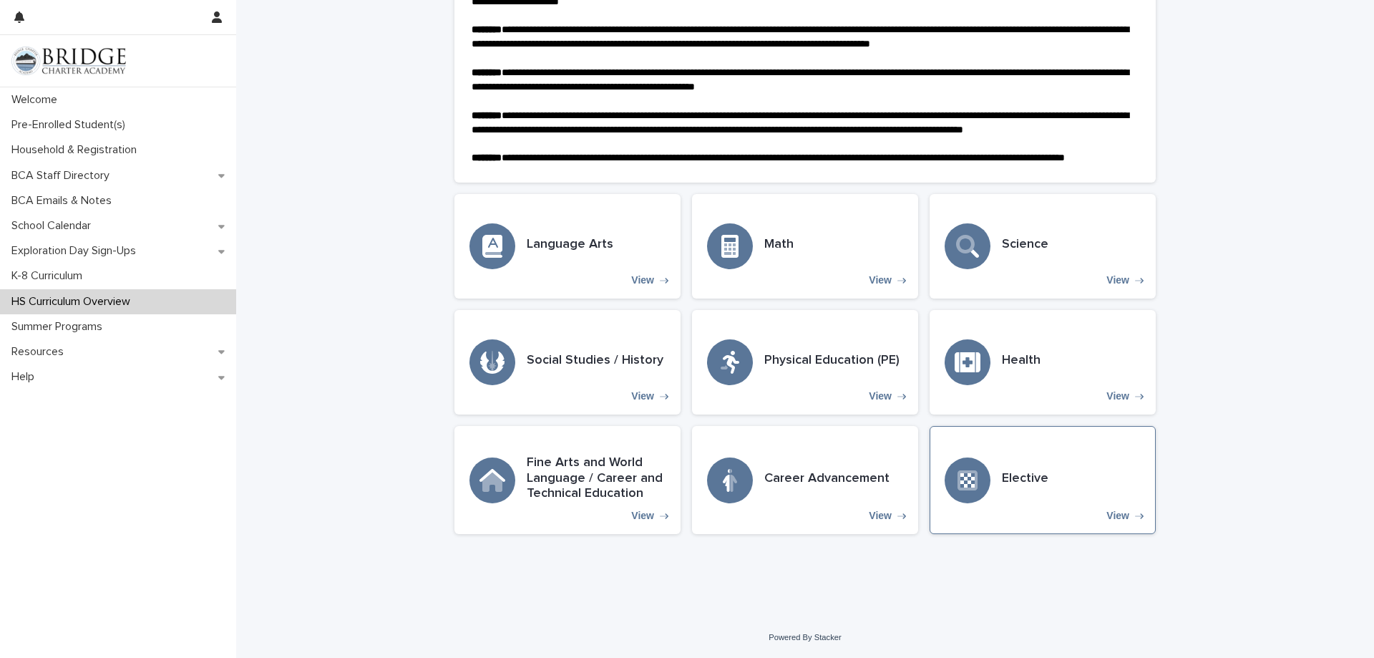
scroll to position [268, 0]
click at [636, 514] on p "View" at bounding box center [642, 515] width 23 height 12
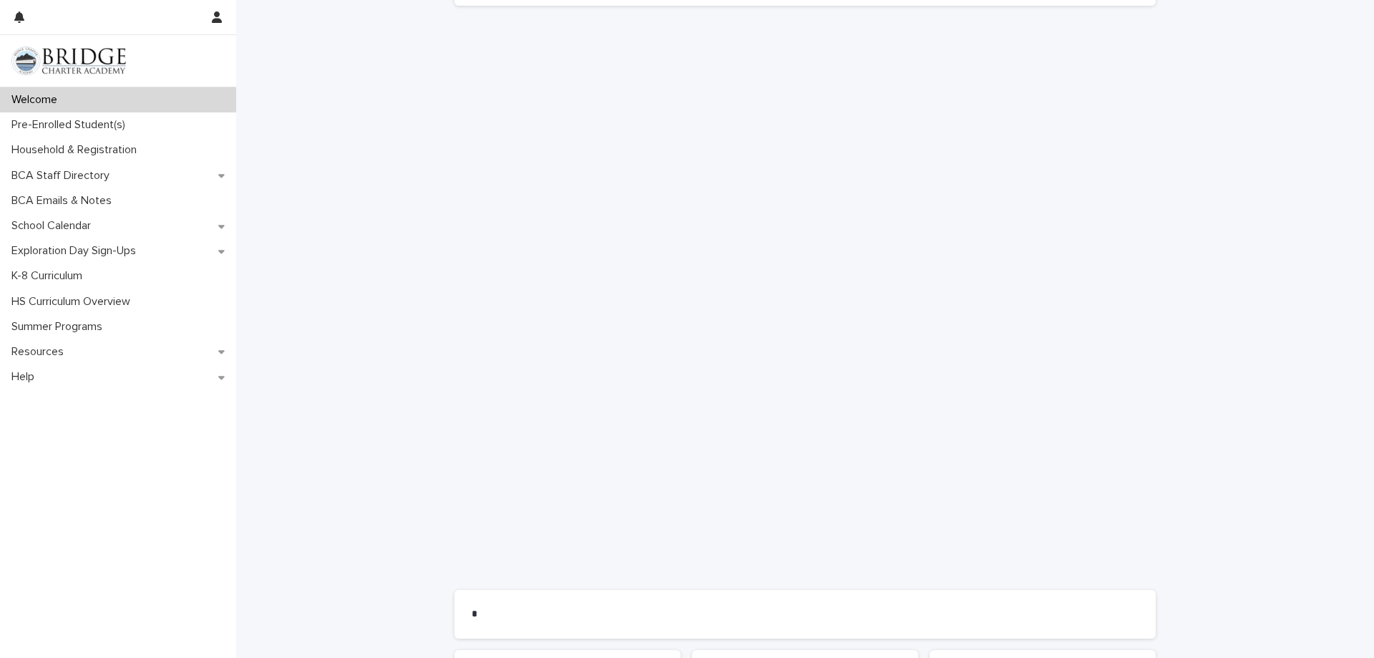
scroll to position [990, 0]
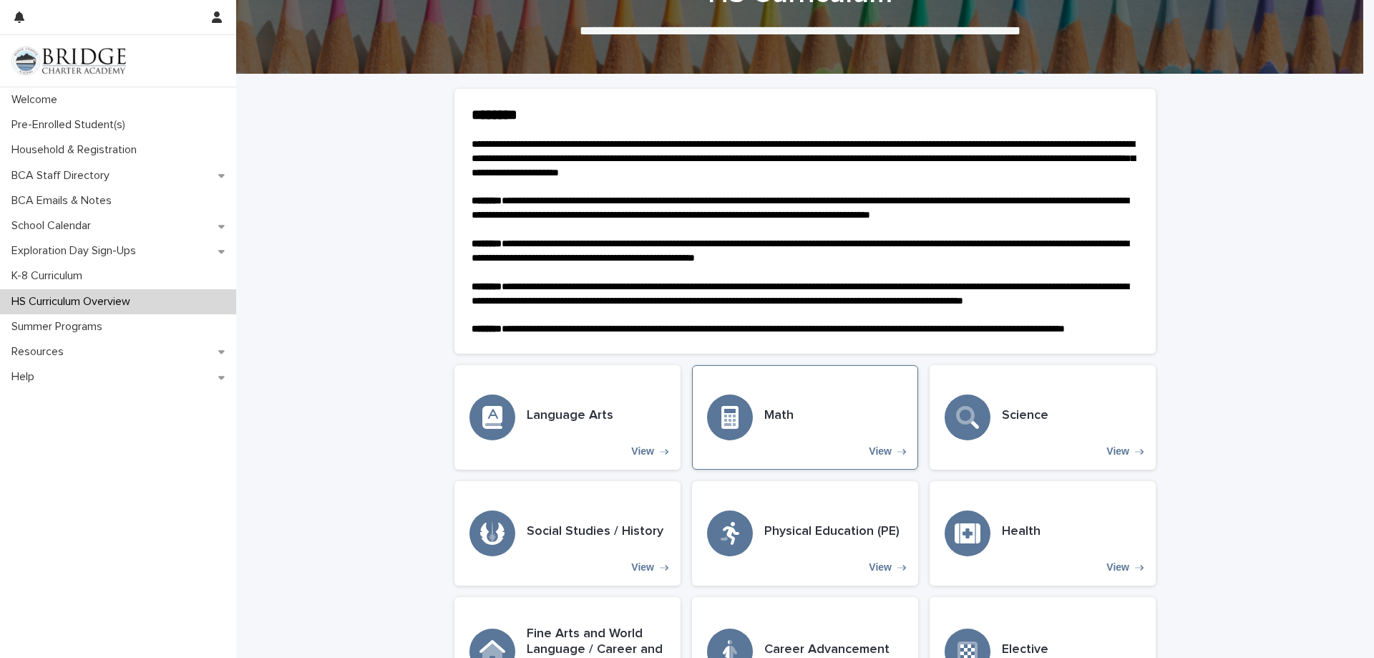
scroll to position [215, 0]
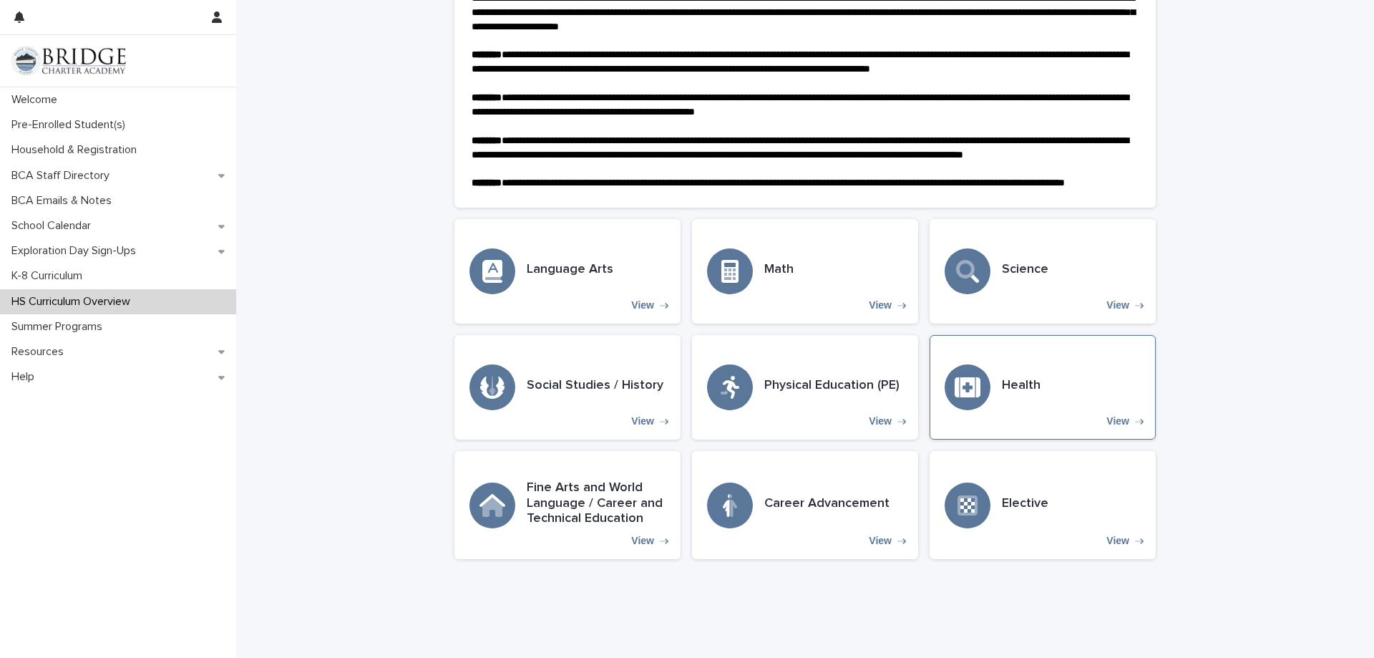
click at [1044, 429] on div "Health View" at bounding box center [1042, 387] width 226 height 104
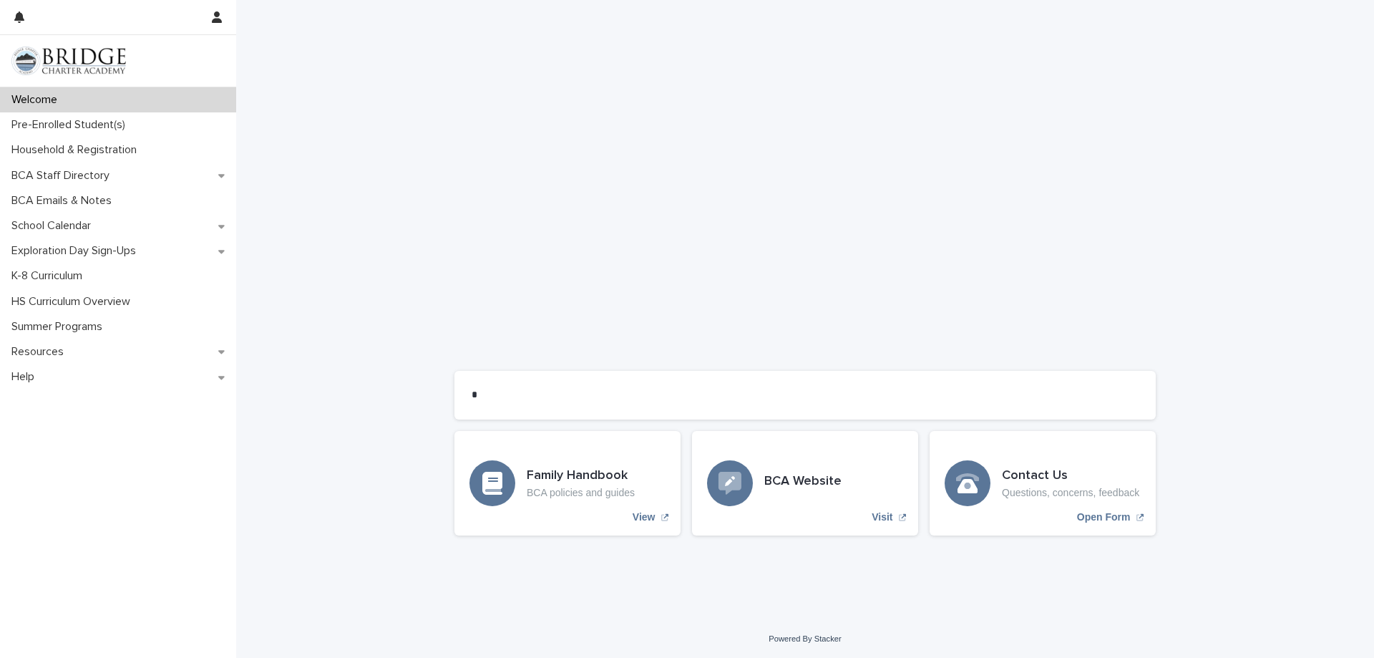
scroll to position [990, 0]
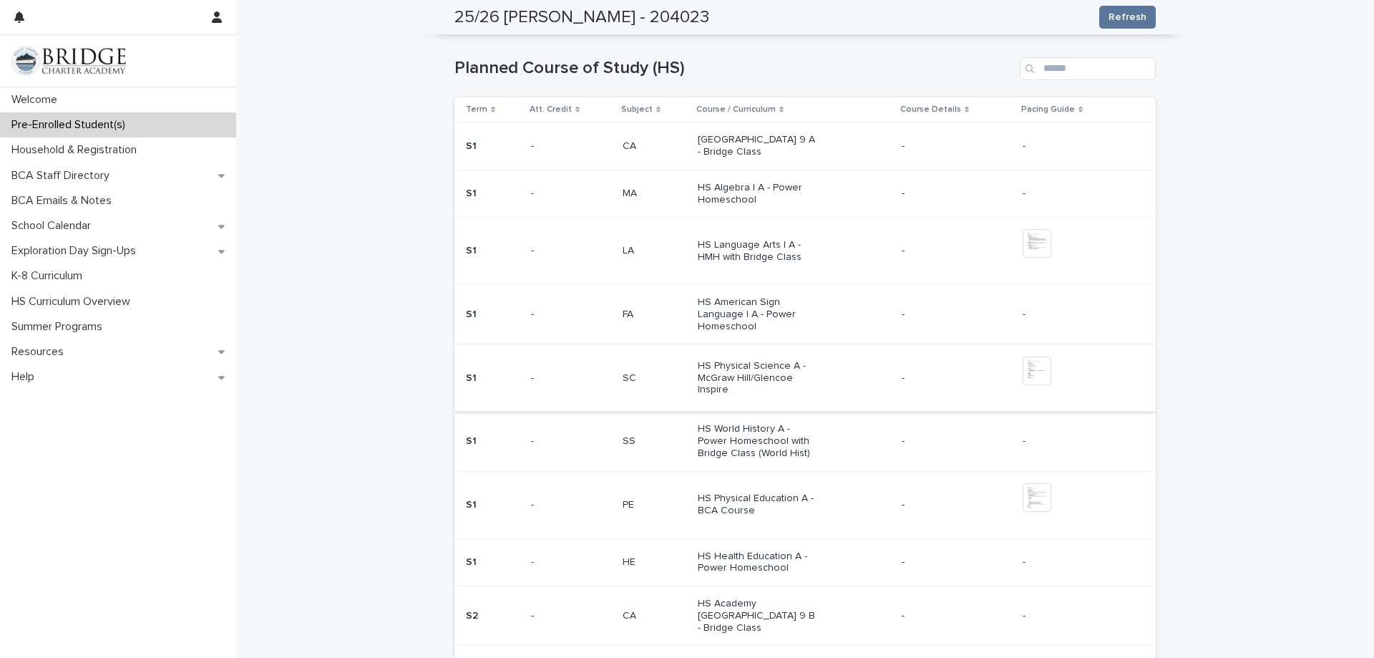
scroll to position [644, 0]
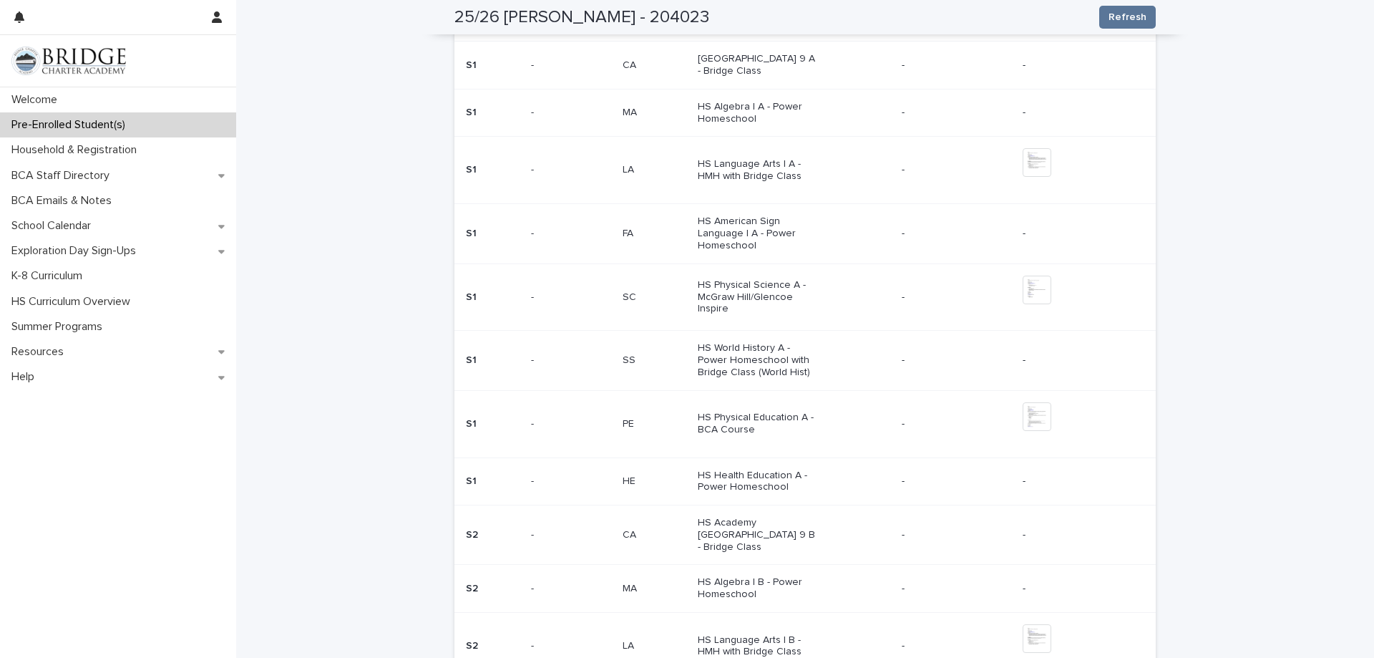
click at [730, 358] on p "HS World History A - Power Homeschool with Bridge Class (World Hist)" at bounding box center [757, 360] width 119 height 36
